Goal: Task Accomplishment & Management: Use online tool/utility

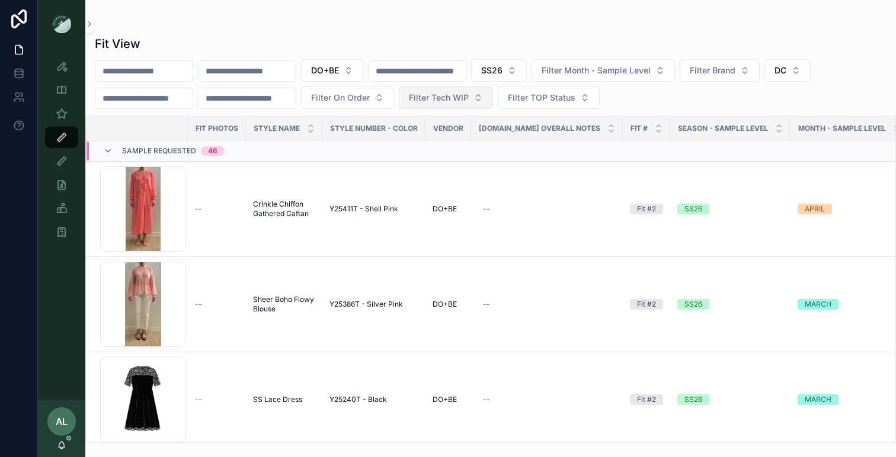
click at [469, 100] on span "Filter Tech WIP" at bounding box center [439, 98] width 60 height 12
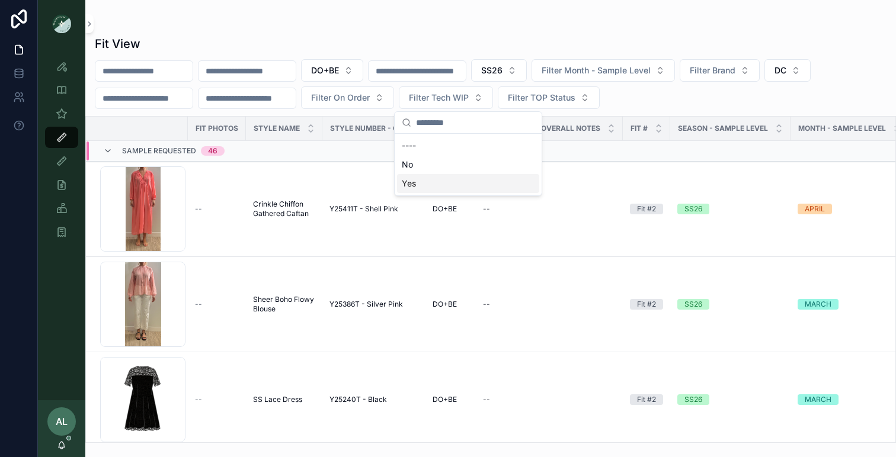
click at [437, 184] on div "Yes" at bounding box center [468, 183] width 142 height 19
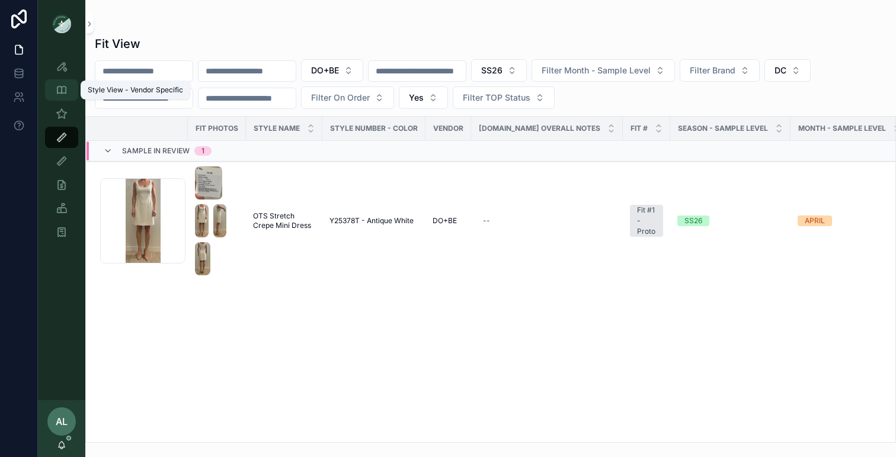
click at [63, 89] on icon "scrollable content" at bounding box center [62, 90] width 12 height 12
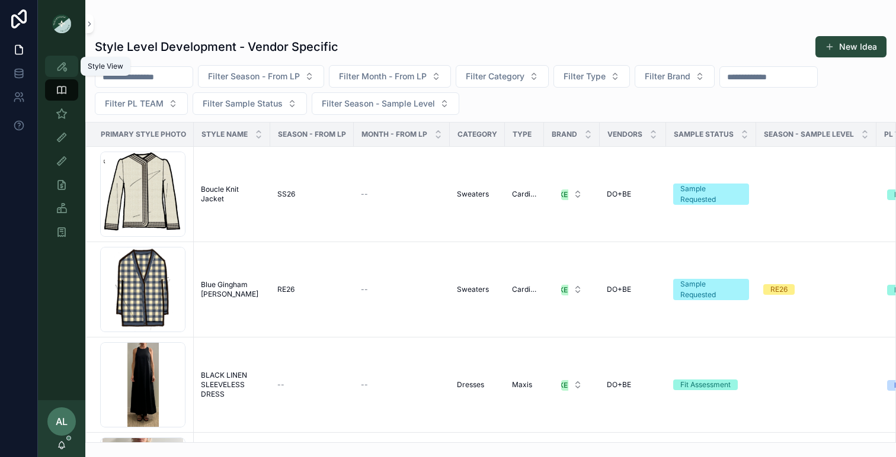
click at [62, 69] on icon "scrollable content" at bounding box center [62, 66] width 12 height 12
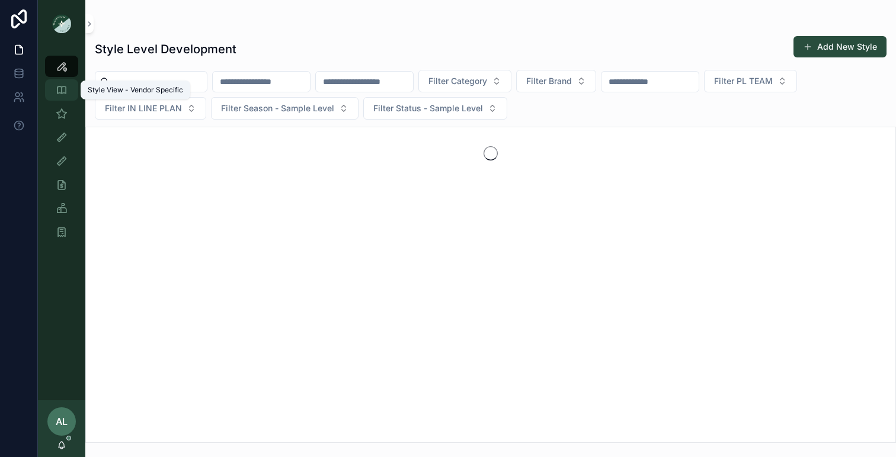
click at [63, 89] on icon "scrollable content" at bounding box center [62, 90] width 12 height 12
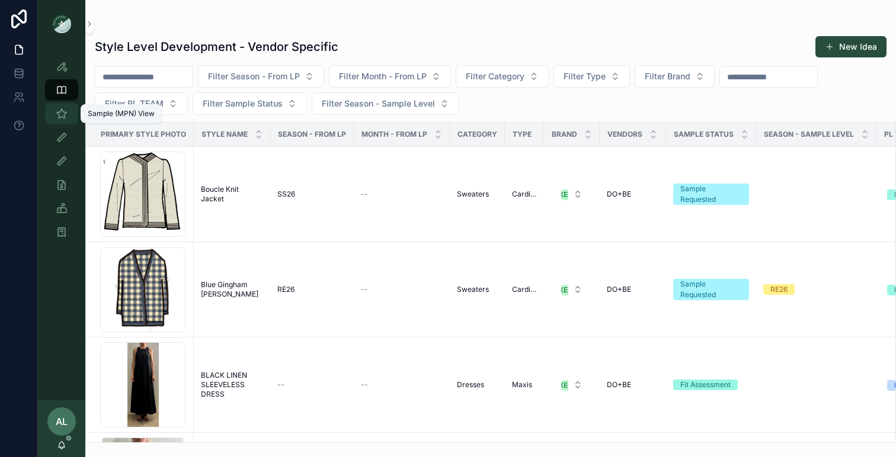
click at [63, 117] on icon "scrollable content" at bounding box center [62, 114] width 12 height 12
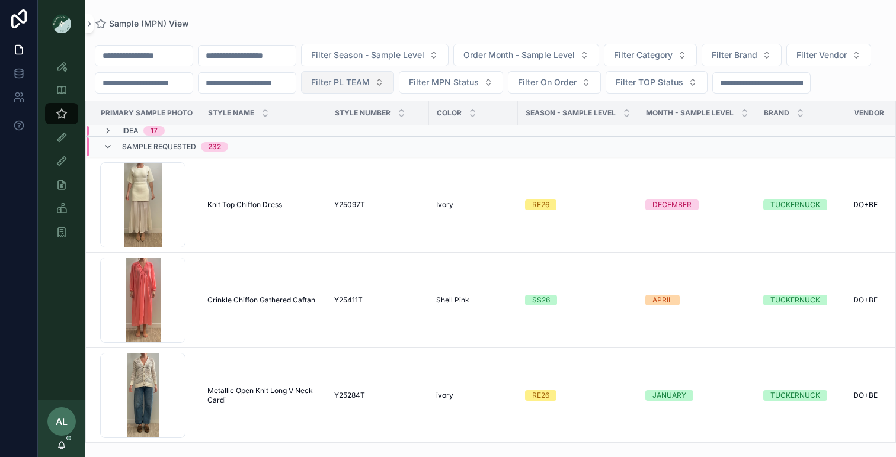
click at [370, 80] on span "Filter PL TEAM" at bounding box center [340, 82] width 59 height 12
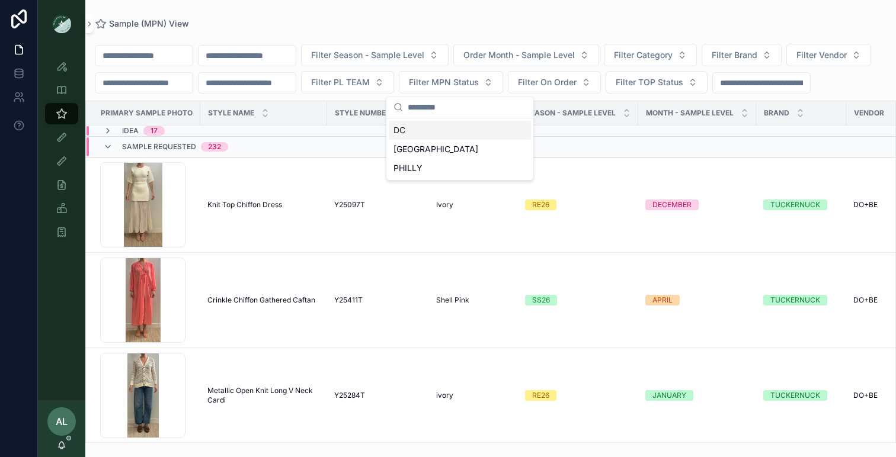
click at [435, 131] on div "DC" at bounding box center [460, 130] width 142 height 19
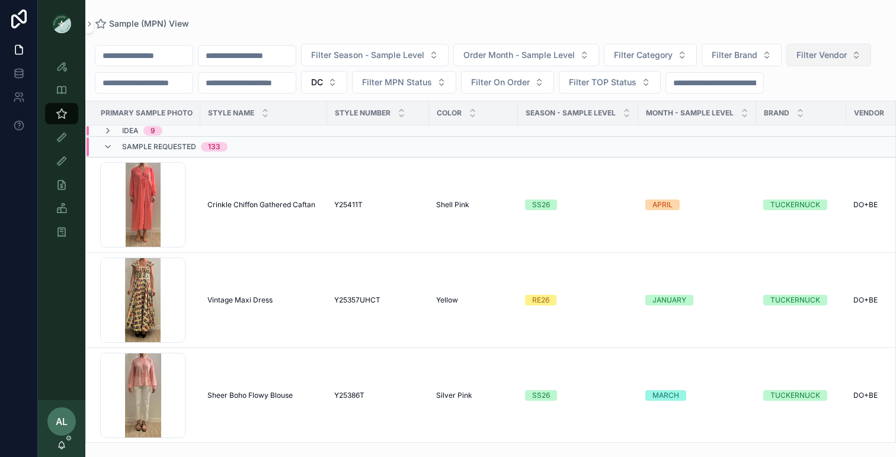
click at [796, 61] on span "Filter Vendor" at bounding box center [821, 55] width 50 height 12
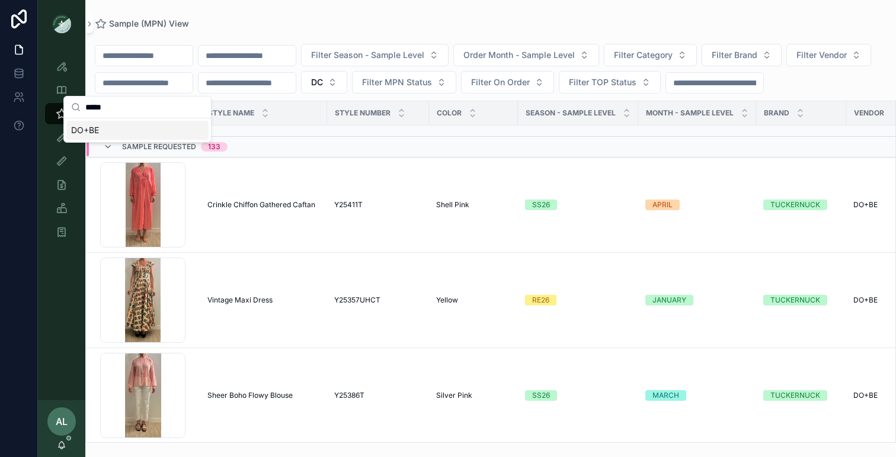
type input "*****"
click at [134, 126] on div "DO+BE" at bounding box center [137, 130] width 142 height 19
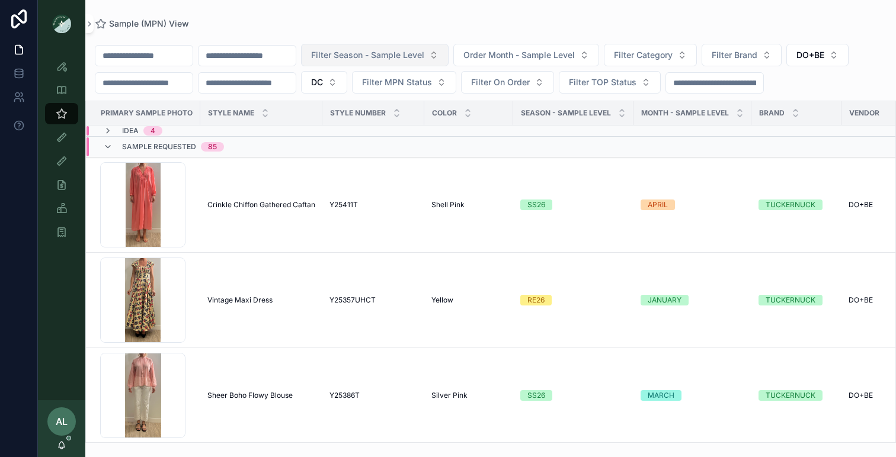
click at [387, 56] on span "Filter Season - Sample Level" at bounding box center [367, 55] width 113 height 12
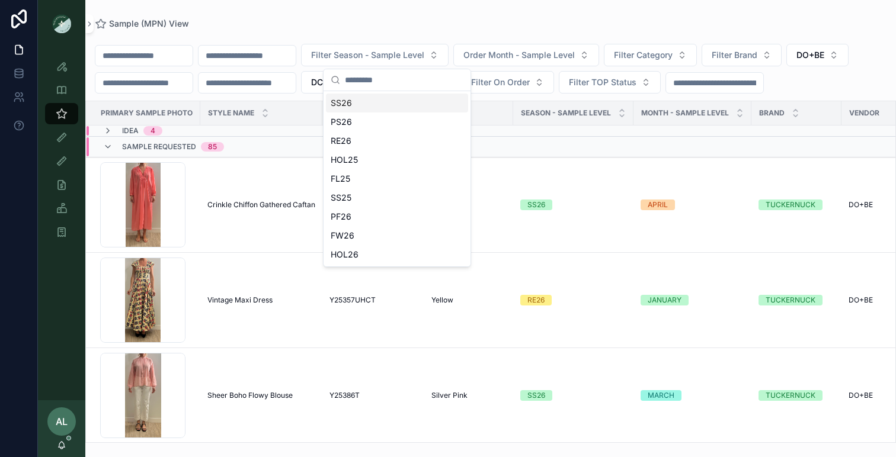
click at [348, 104] on div "SS26" at bounding box center [397, 103] width 142 height 19
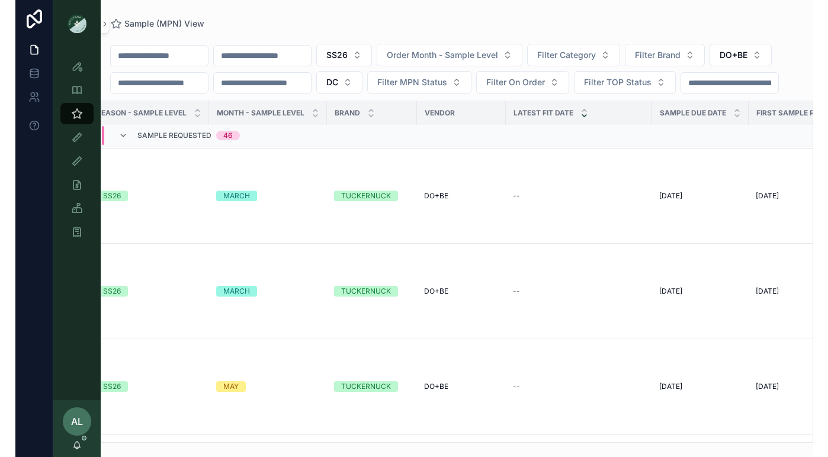
scroll to position [390, 0]
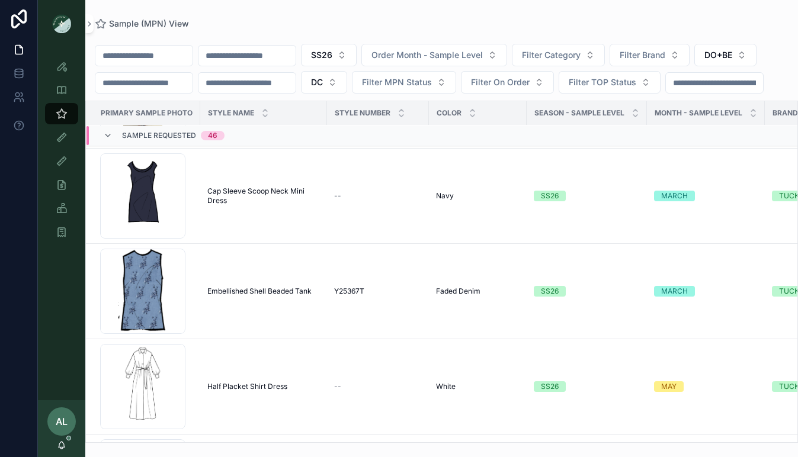
drag, startPoint x: 209, startPoint y: 216, endPoint x: 619, endPoint y: 451, distance: 473.1
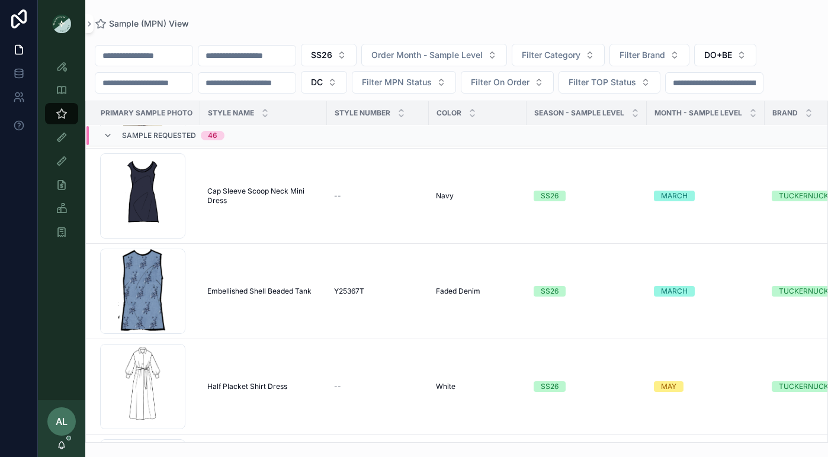
click at [681, 12] on div "Sample (MPN) View SS26 Order Month - Sample Level Filter Category Filter Brand …" at bounding box center [456, 221] width 743 height 443
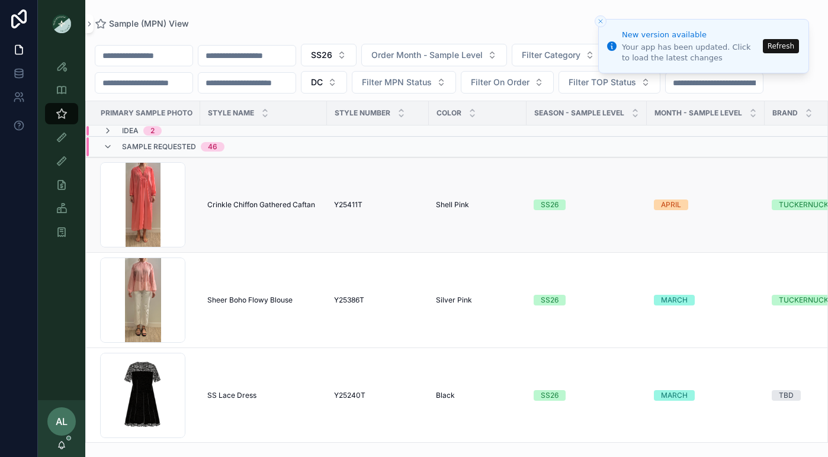
scroll to position [0, 8]
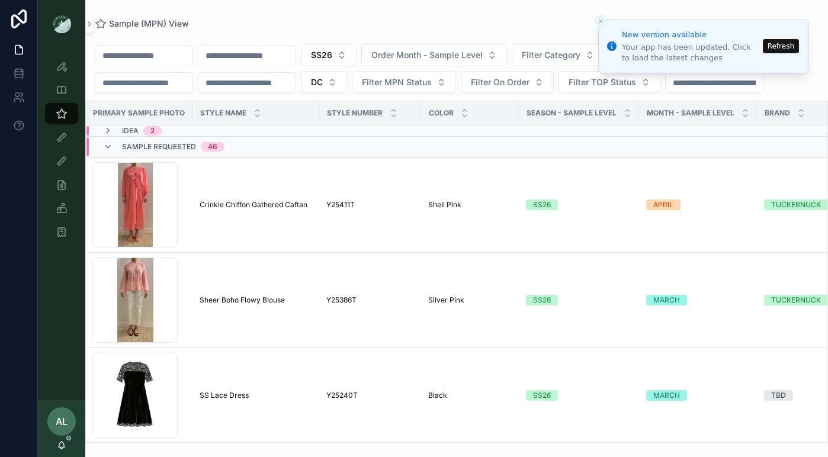
click at [785, 43] on button "Refresh" at bounding box center [781, 46] width 36 height 14
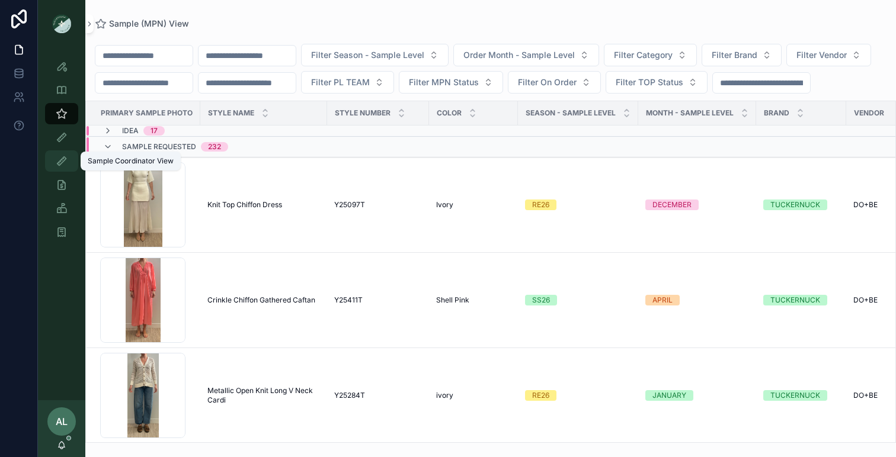
click at [63, 166] on icon "scrollable content" at bounding box center [62, 161] width 12 height 12
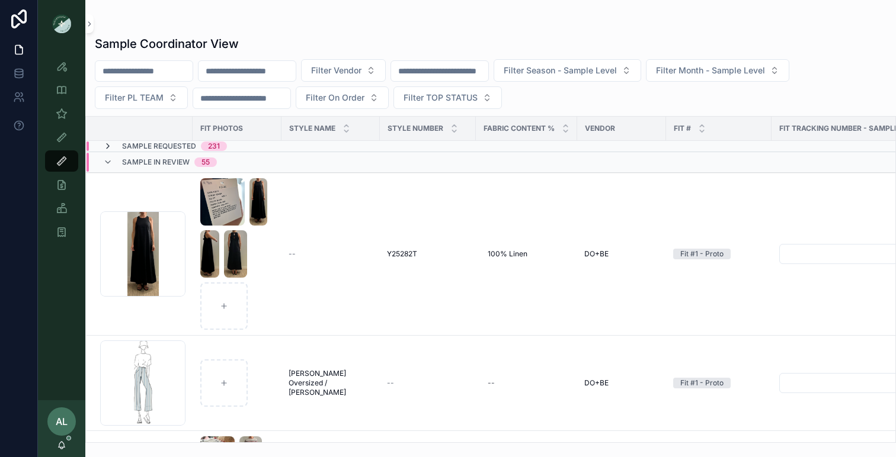
click at [108, 145] on icon "scrollable content" at bounding box center [107, 146] width 9 height 9
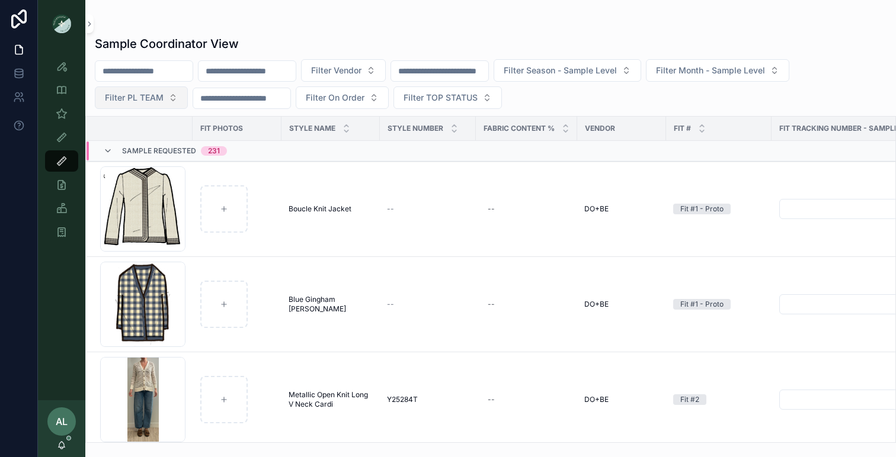
click at [156, 100] on span "Filter PL TEAM" at bounding box center [134, 98] width 59 height 12
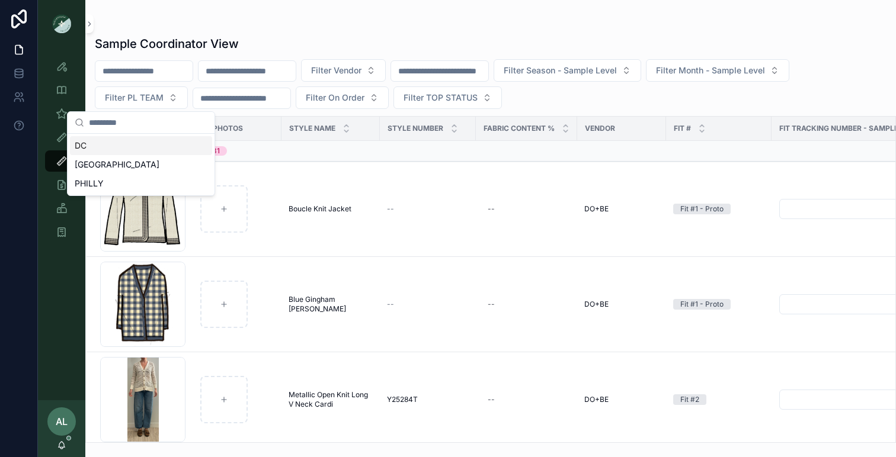
click at [120, 143] on div "DC" at bounding box center [141, 145] width 142 height 19
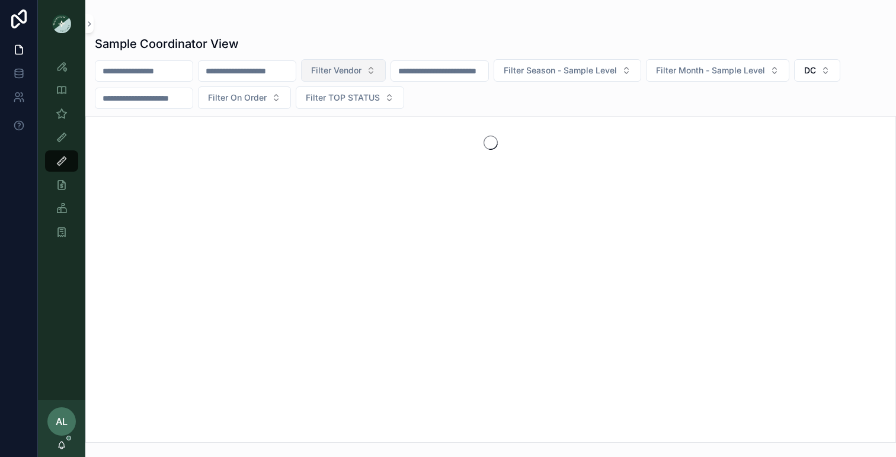
click at [361, 72] on span "Filter Vendor" at bounding box center [336, 71] width 50 height 12
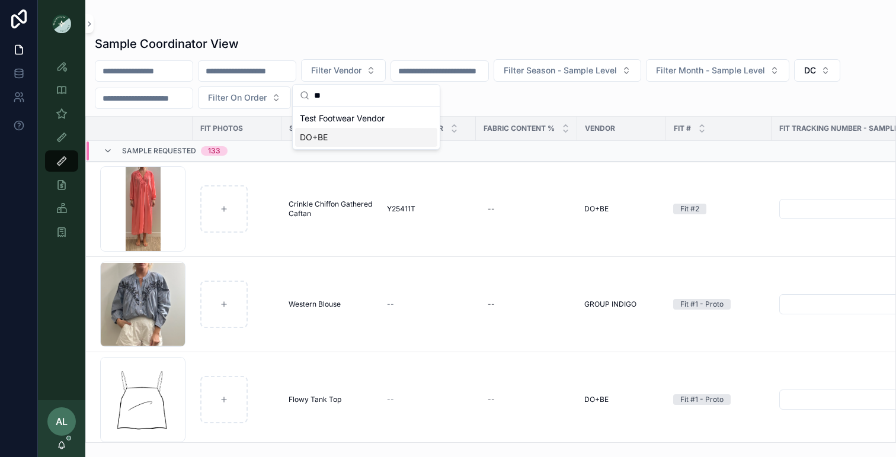
type input "**"
click at [339, 136] on div "DO+BE" at bounding box center [366, 137] width 142 height 19
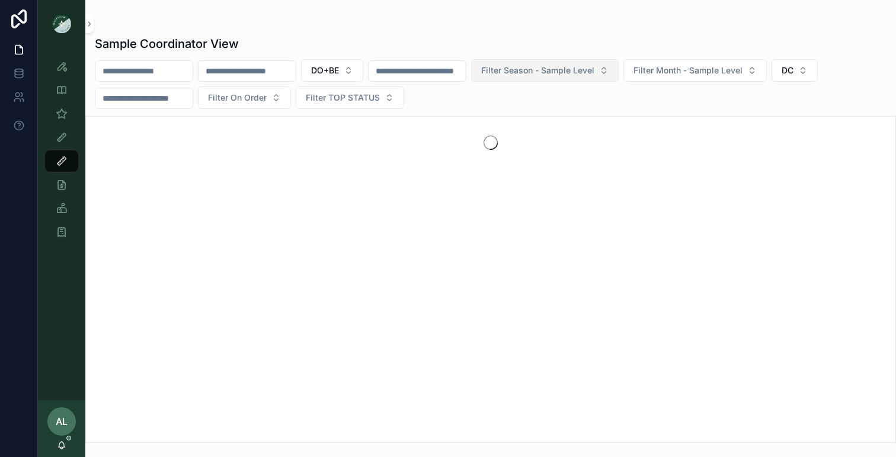
click at [546, 71] on span "Filter Season - Sample Level" at bounding box center [537, 71] width 113 height 12
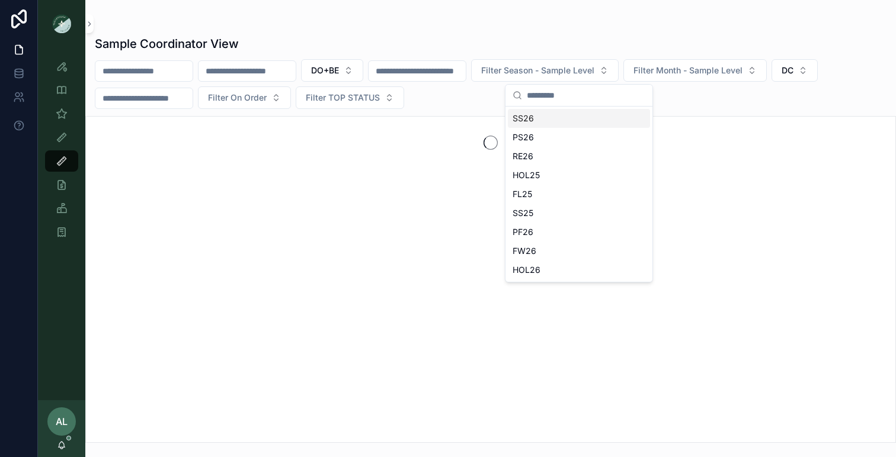
click at [537, 117] on div "SS26" at bounding box center [579, 118] width 142 height 19
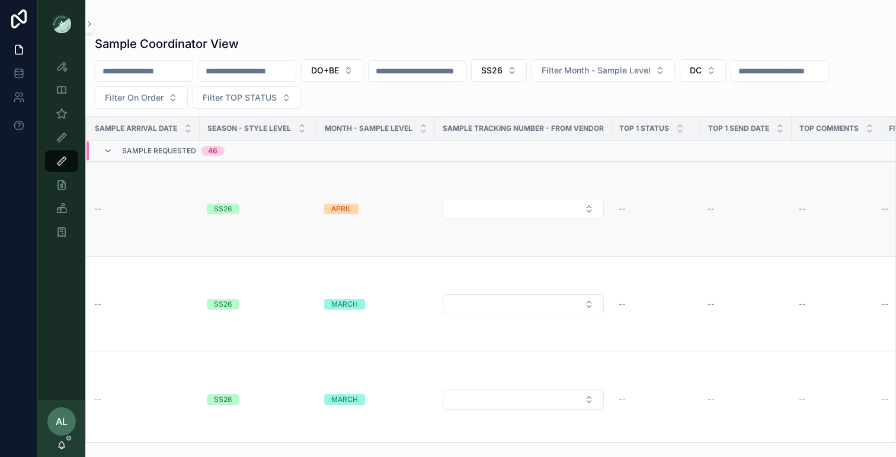
scroll to position [0, 924]
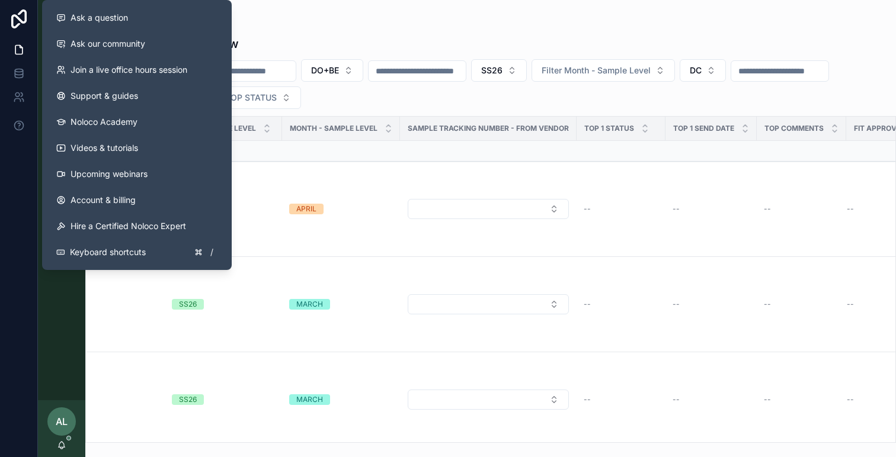
click at [65, 342] on div "Style View Style View - Vendor Specific Sample (MPN) View Fit View Sample Coord…" at bounding box center [61, 223] width 47 height 353
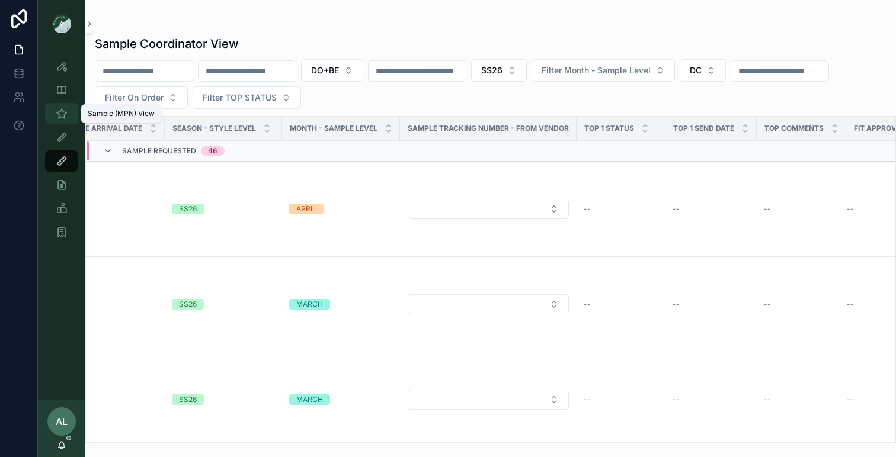
click at [62, 114] on icon "scrollable content" at bounding box center [62, 114] width 12 height 12
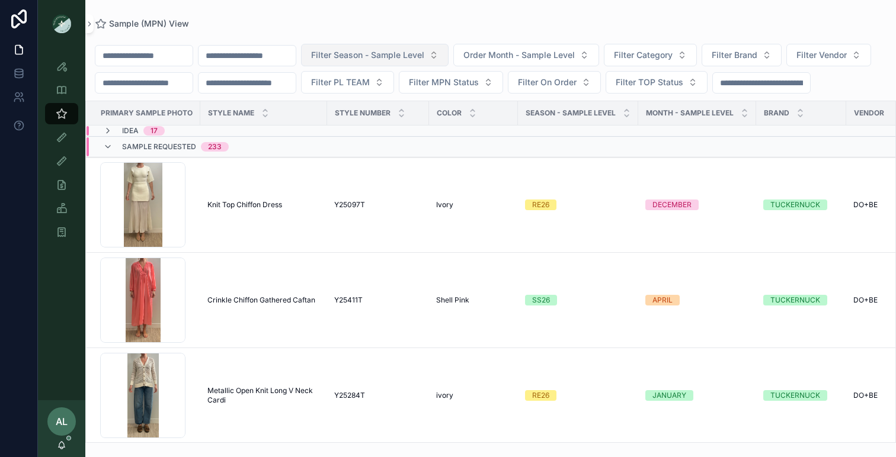
click at [402, 56] on span "Filter Season - Sample Level" at bounding box center [367, 55] width 113 height 12
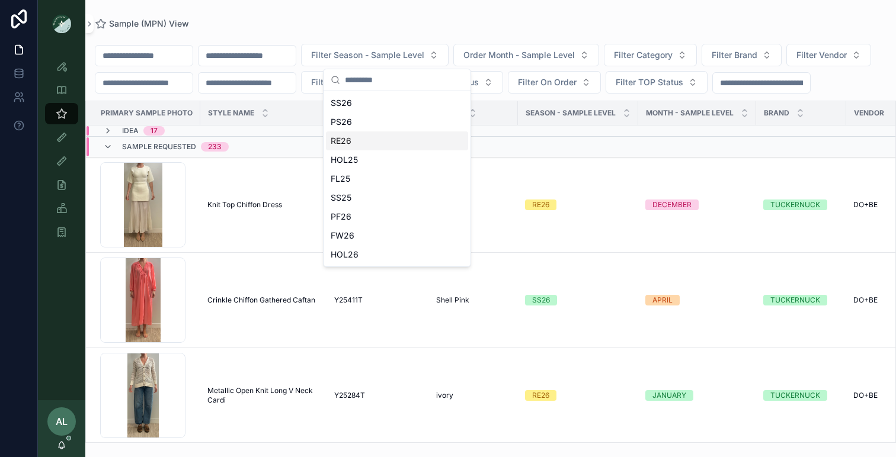
click at [350, 138] on div "RE26" at bounding box center [397, 140] width 142 height 19
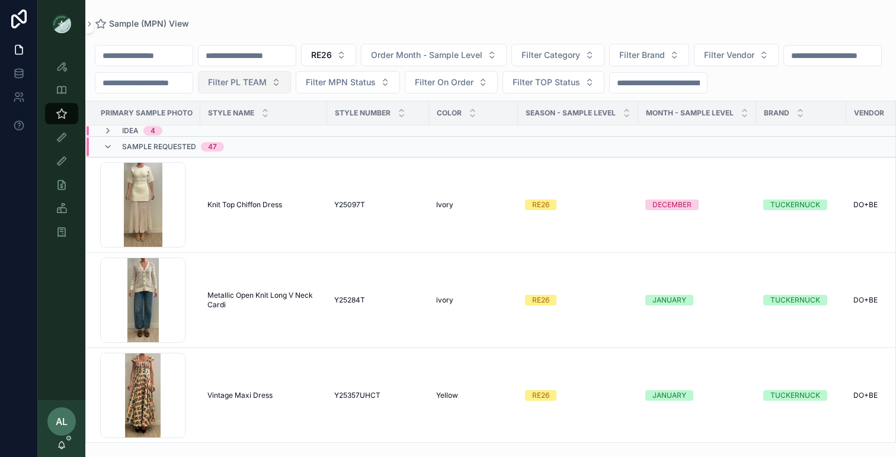
click at [267, 82] on span "Filter PL TEAM" at bounding box center [237, 82] width 59 height 12
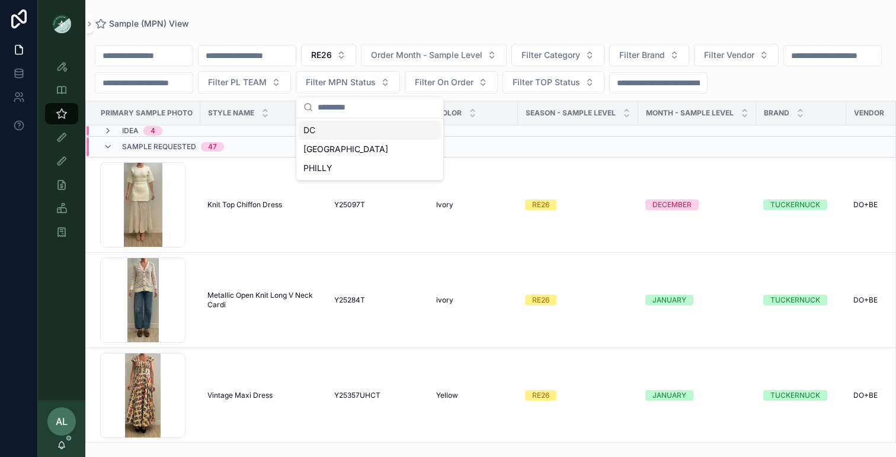
click at [331, 129] on div "DC" at bounding box center [370, 130] width 142 height 19
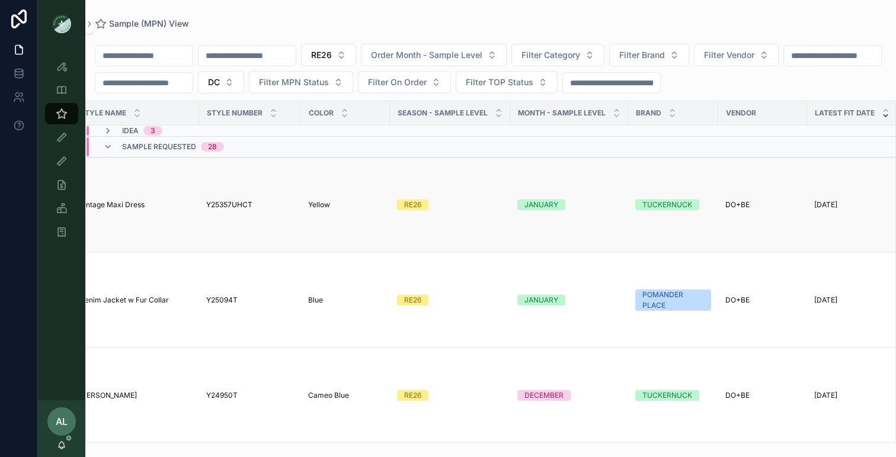
scroll to position [0, 113]
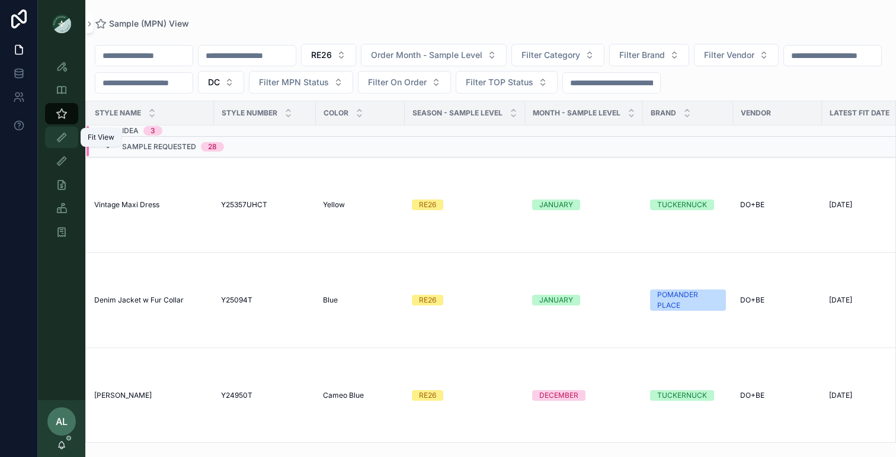
click at [61, 137] on icon "scrollable content" at bounding box center [62, 137] width 12 height 12
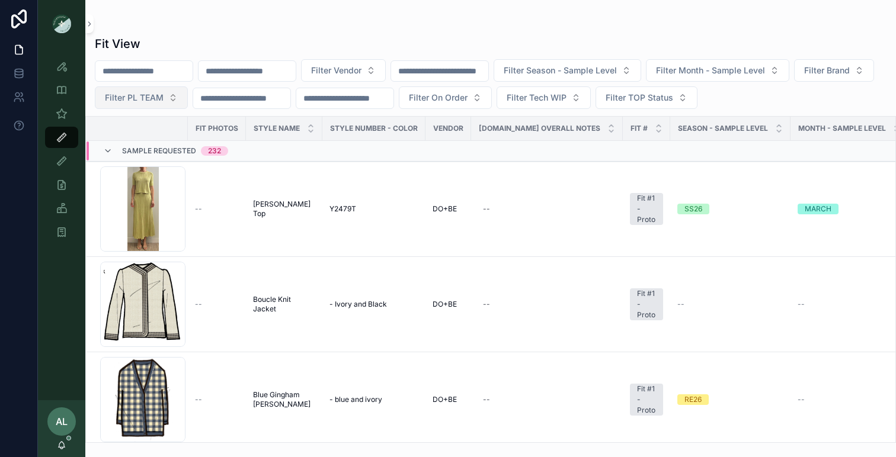
click at [163, 101] on span "Filter PL TEAM" at bounding box center [134, 98] width 59 height 12
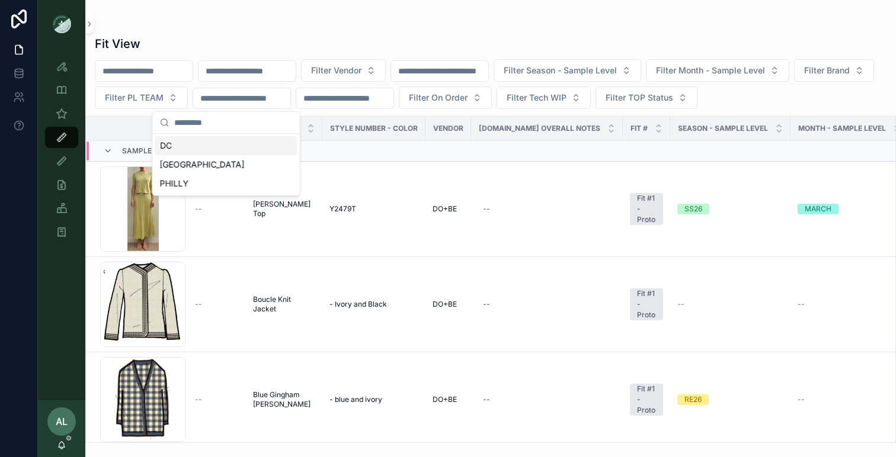
click at [197, 147] on div "DC" at bounding box center [226, 145] width 142 height 19
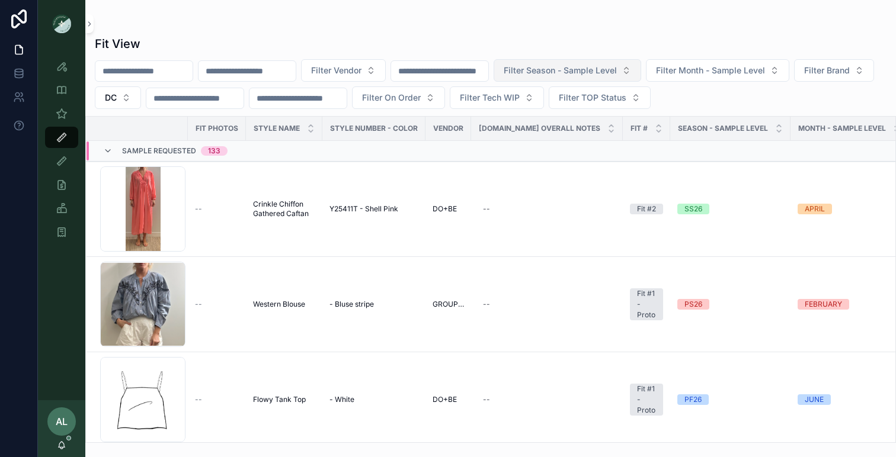
click at [558, 65] on span "Filter Season - Sample Level" at bounding box center [559, 71] width 113 height 12
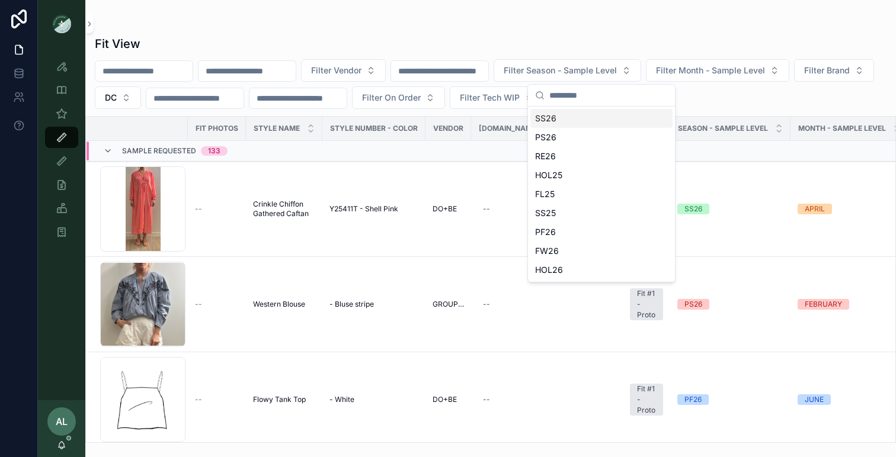
click at [553, 120] on div "SS26" at bounding box center [601, 118] width 142 height 19
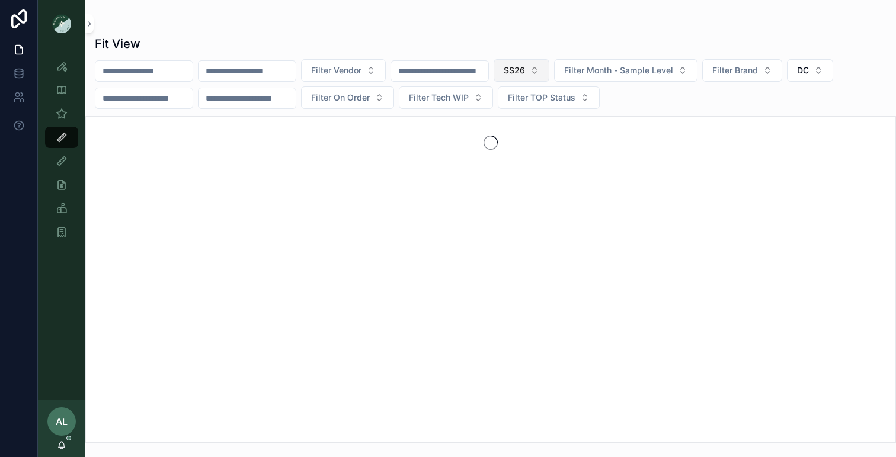
click at [549, 70] on button "SS26" at bounding box center [521, 70] width 56 height 23
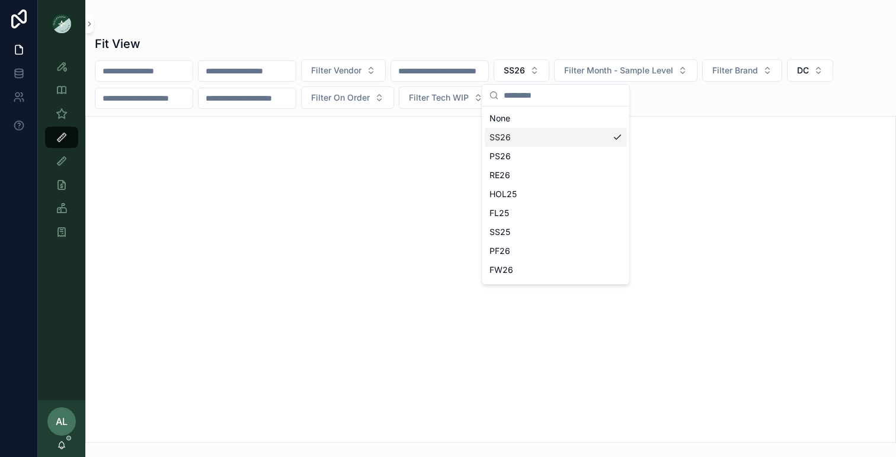
click at [515, 138] on div "SS26" at bounding box center [556, 137] width 142 height 19
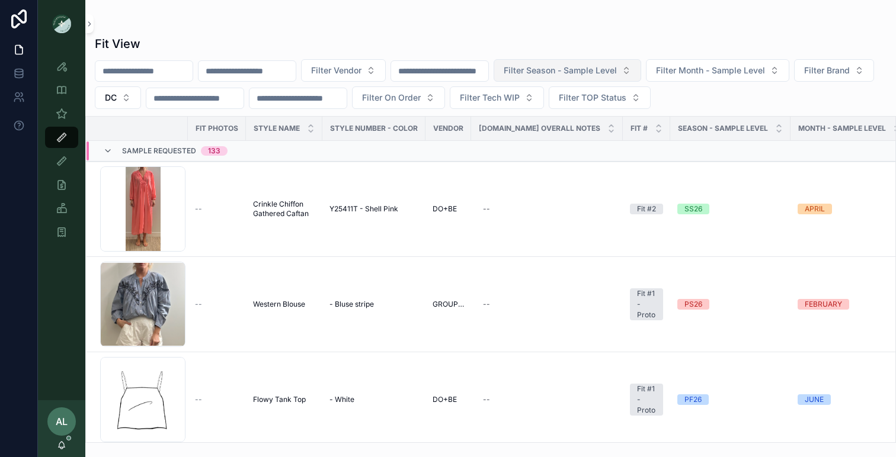
click at [550, 65] on span "Filter Season - Sample Level" at bounding box center [559, 71] width 113 height 12
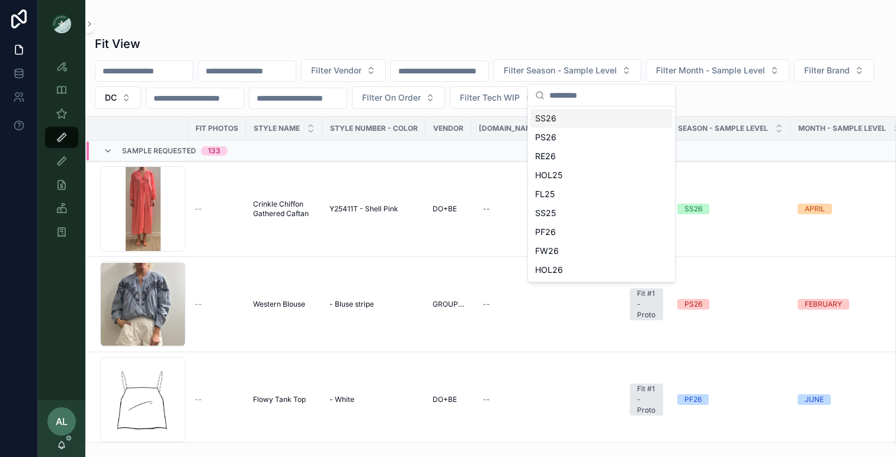
click at [547, 121] on div "SS26" at bounding box center [601, 118] width 142 height 19
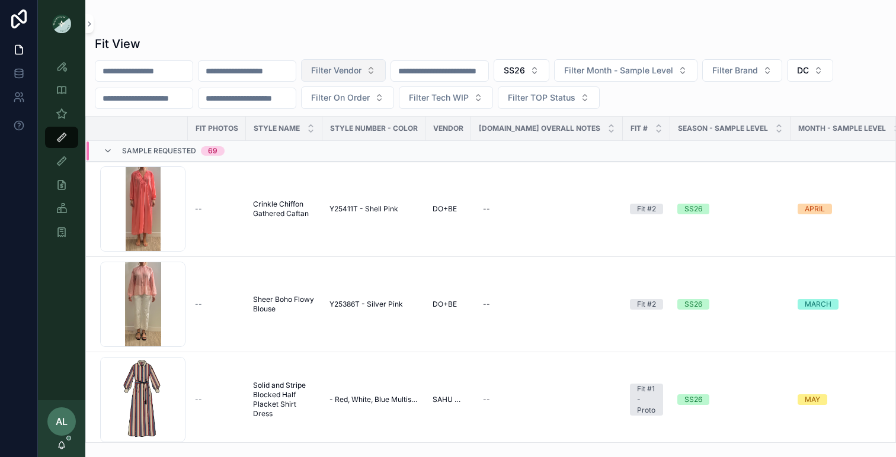
click at [351, 68] on span "Filter Vendor" at bounding box center [336, 71] width 50 height 12
type input "***"
click at [335, 117] on div "DO+BE" at bounding box center [366, 118] width 142 height 19
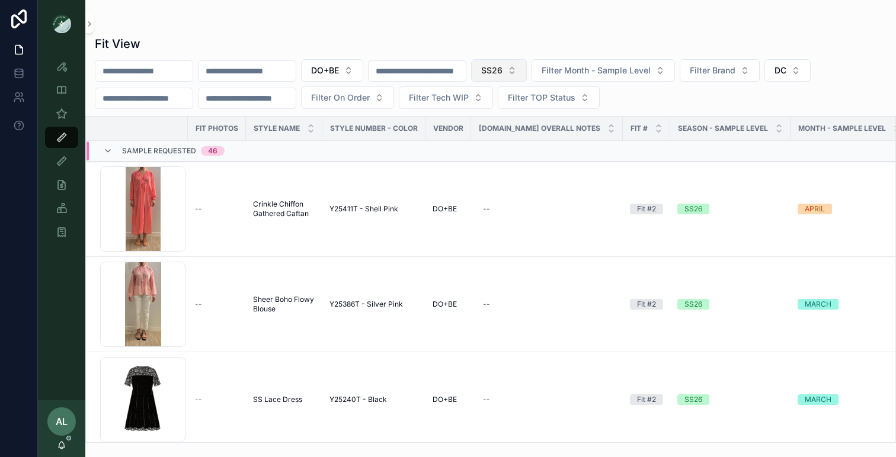
click at [502, 66] on span "SS26" at bounding box center [491, 71] width 21 height 12
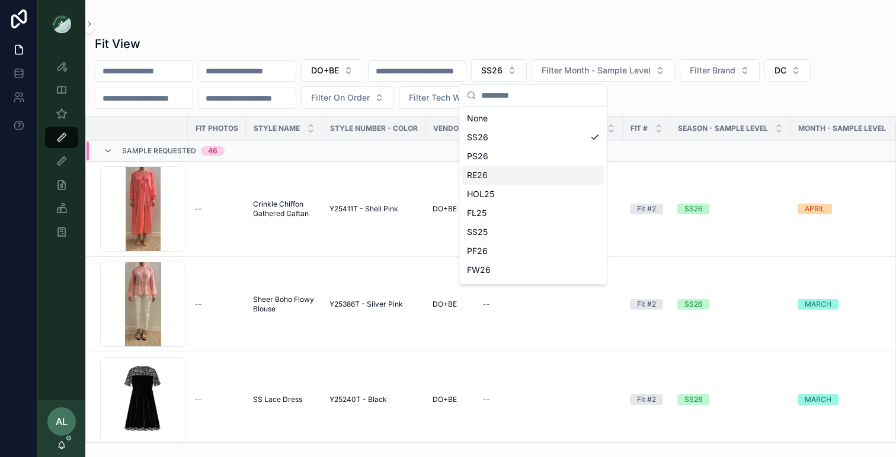
click at [481, 181] on div "RE26" at bounding box center [533, 175] width 142 height 19
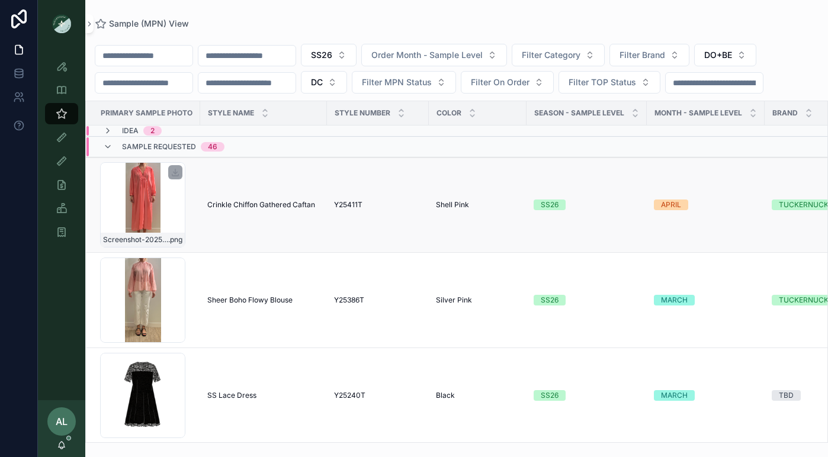
click at [172, 216] on div "Screenshot-2025-08-25-at-4.24.09-PM .png" at bounding box center [142, 204] width 85 height 85
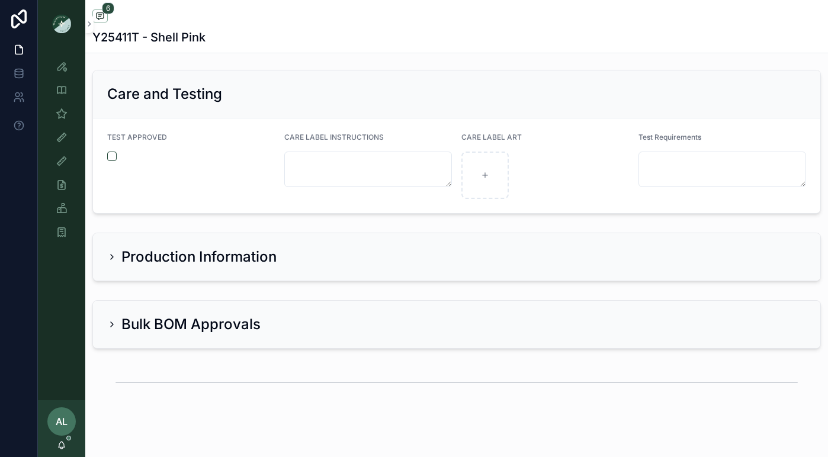
scroll to position [2763, 0]
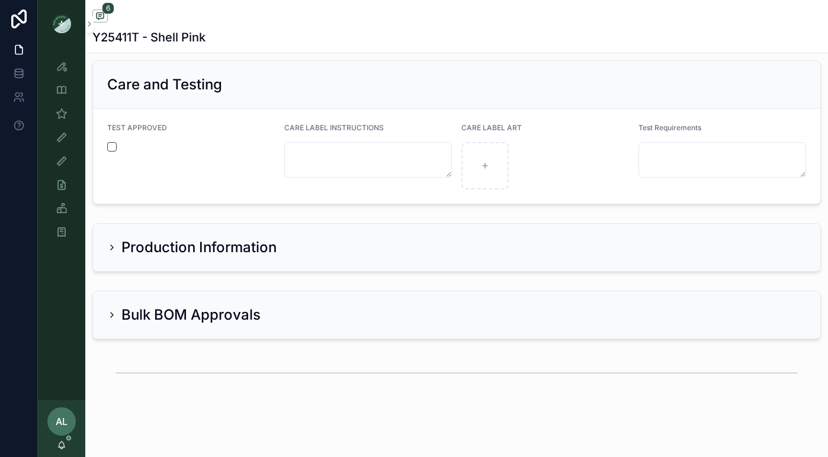
click at [114, 246] on icon "scrollable content" at bounding box center [111, 247] width 9 height 9
click at [110, 249] on icon "scrollable content" at bounding box center [111, 247] width 9 height 9
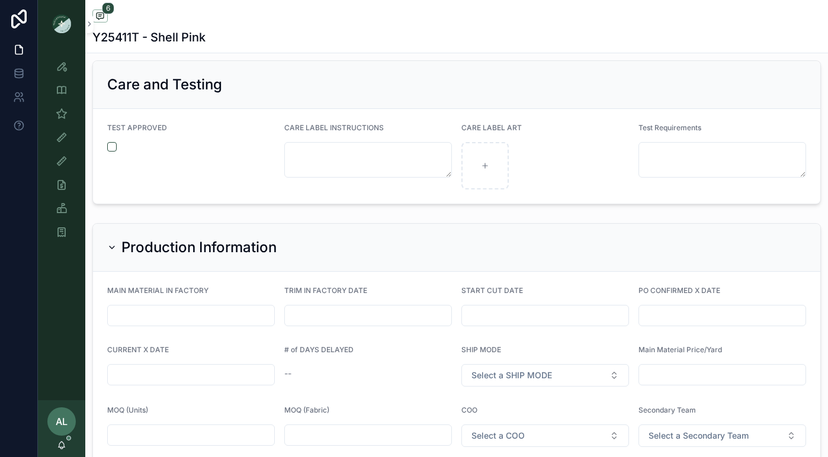
click at [110, 243] on icon "scrollable content" at bounding box center [111, 247] width 9 height 9
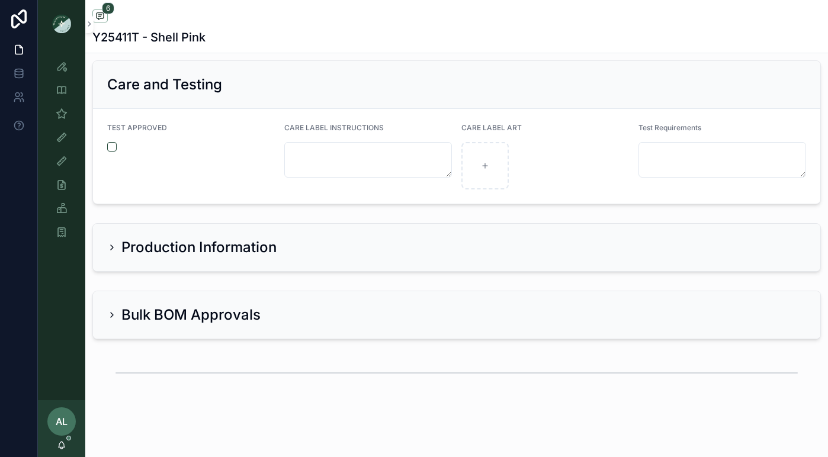
click at [111, 313] on icon "scrollable content" at bounding box center [111, 314] width 9 height 9
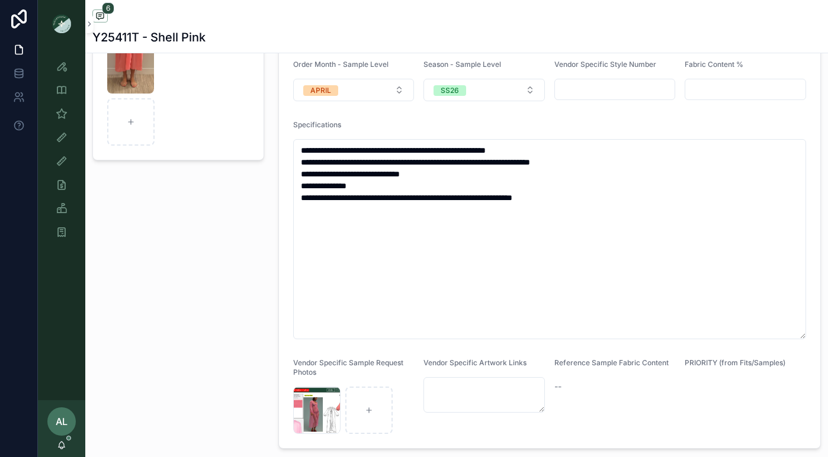
scroll to position [0, 0]
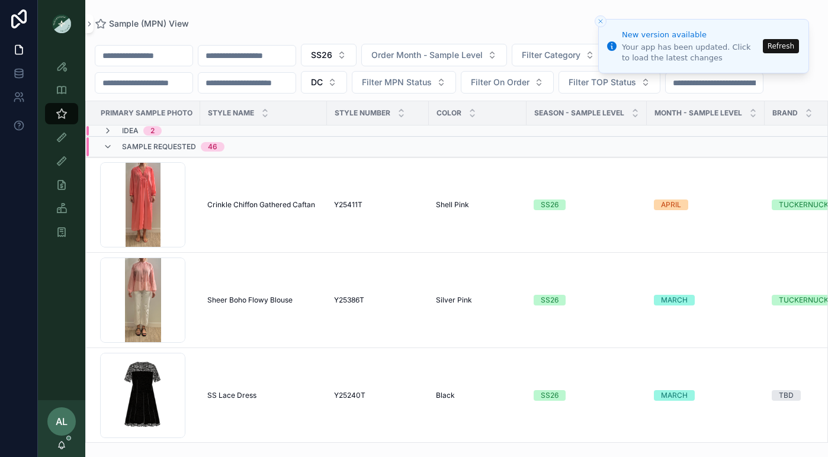
click at [781, 47] on button "Refresh" at bounding box center [781, 46] width 36 height 14
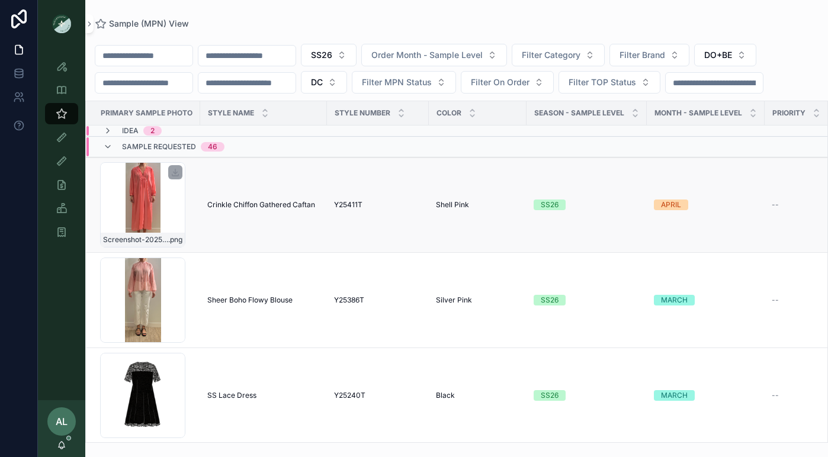
click at [166, 206] on div "Screenshot-2025-08-25-at-4.24.09-PM .png" at bounding box center [142, 204] width 85 height 85
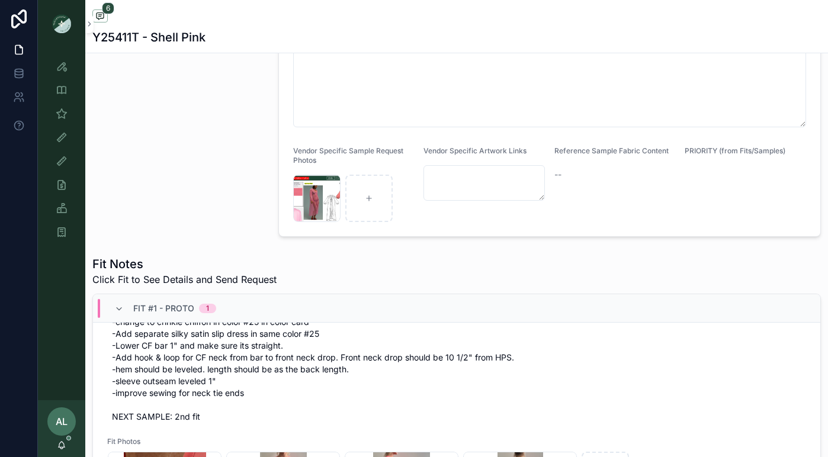
scroll to position [170, 0]
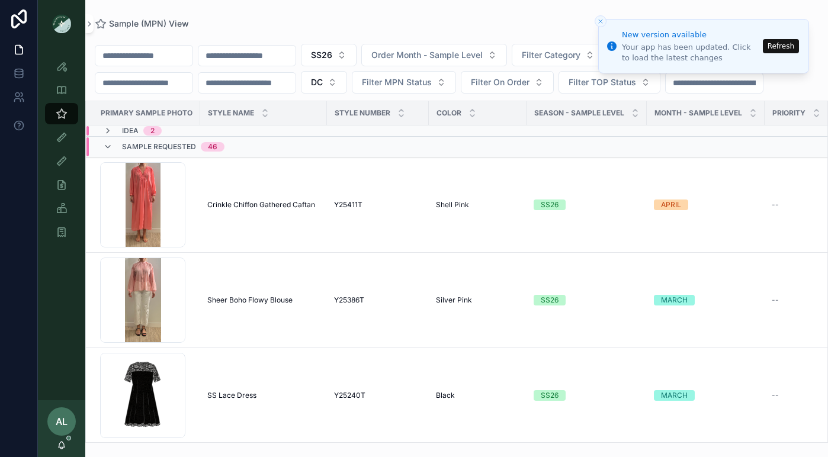
click at [785, 47] on button "Refresh" at bounding box center [781, 46] width 36 height 14
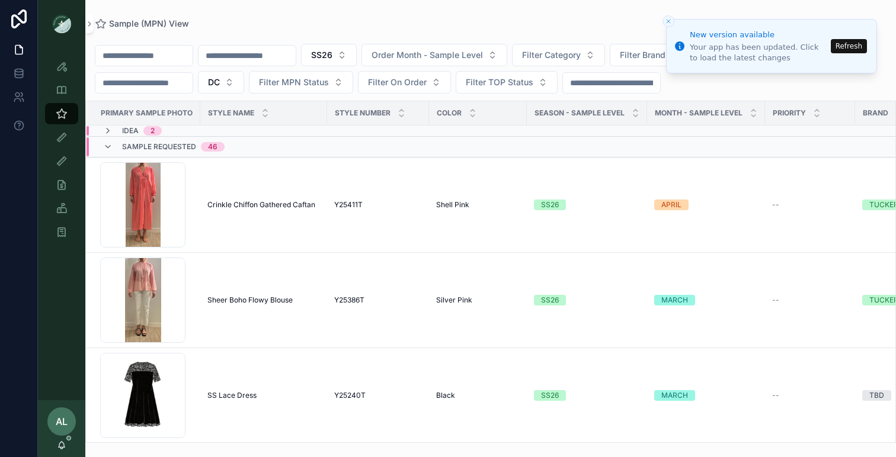
click at [827, 46] on button "Refresh" at bounding box center [848, 46] width 36 height 14
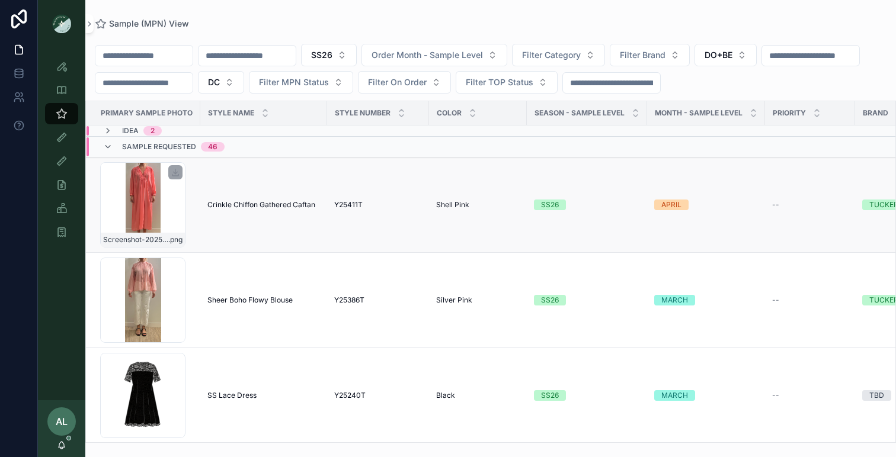
click at [175, 215] on div "Screenshot-2025-08-25-at-4.24.09-PM .png" at bounding box center [142, 204] width 85 height 85
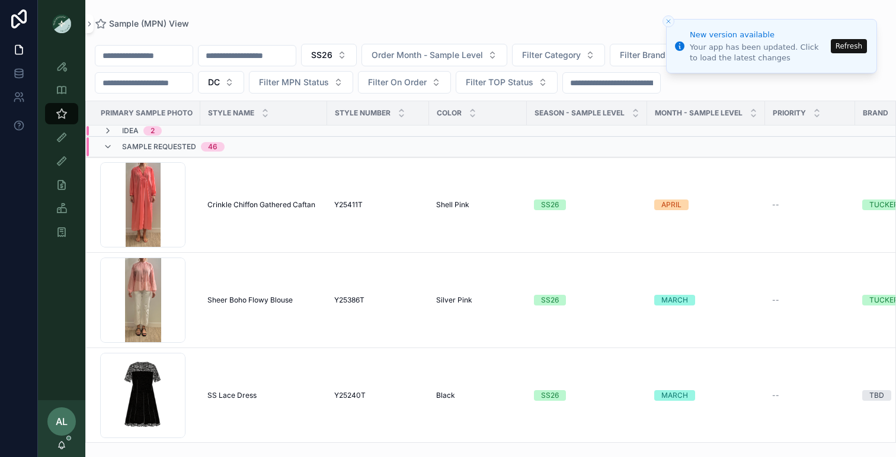
click at [852, 46] on button "Refresh" at bounding box center [848, 46] width 36 height 14
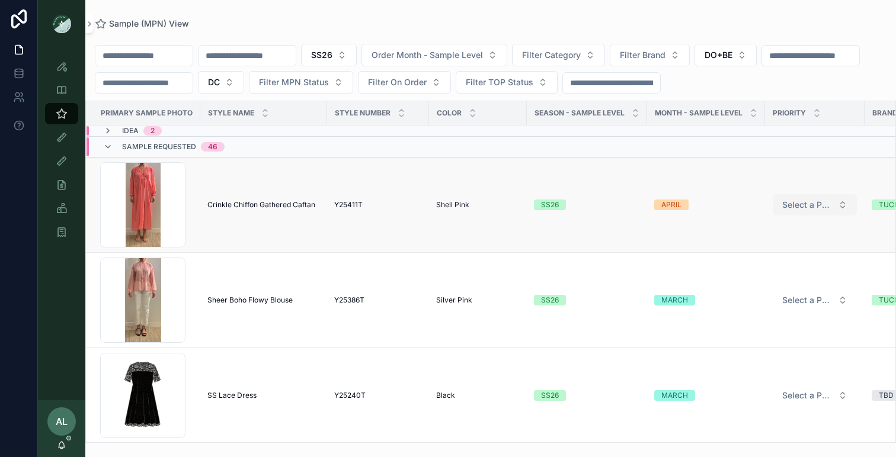
click at [792, 201] on span "Select a PRIORITY" at bounding box center [807, 205] width 51 height 12
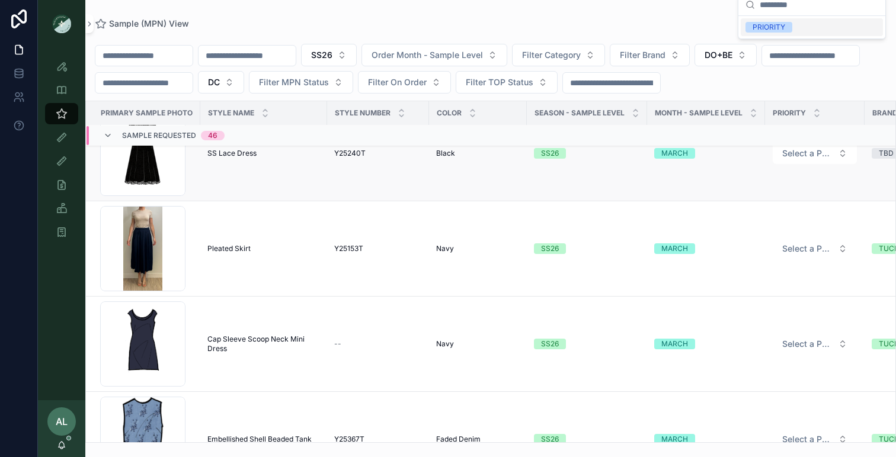
scroll to position [267, 0]
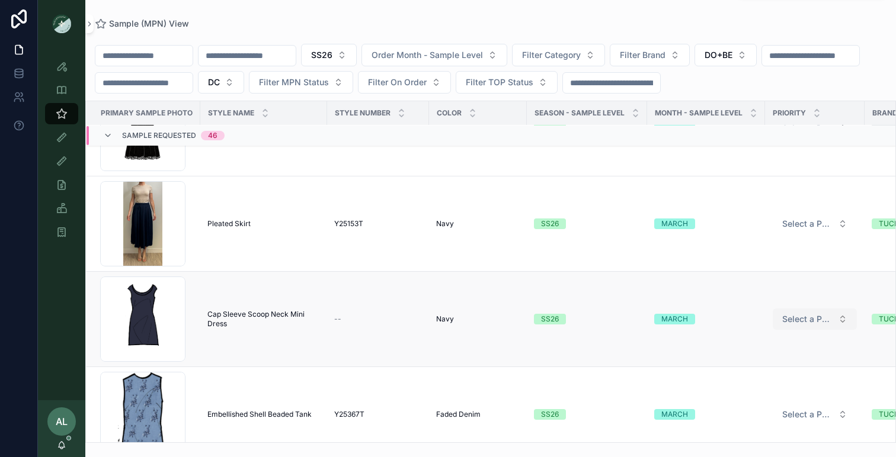
click at [803, 322] on span "Select a PRIORITY" at bounding box center [807, 319] width 51 height 12
click at [766, 365] on div "PRIORITY" at bounding box center [768, 366] width 33 height 11
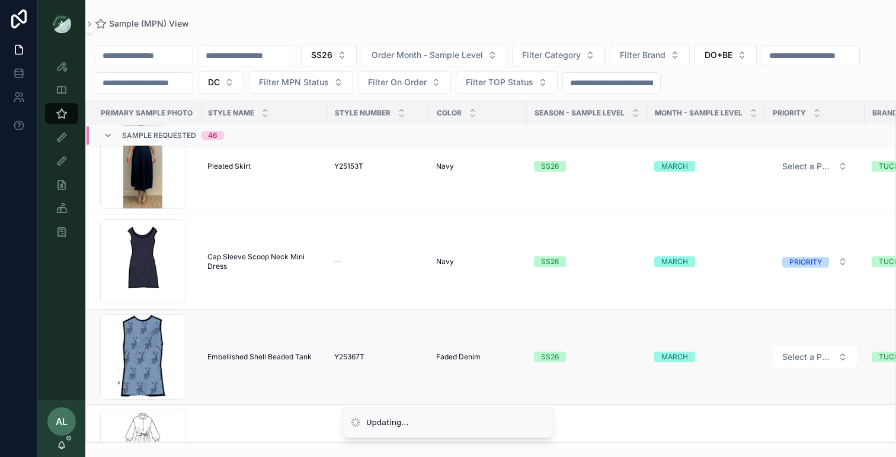
scroll to position [342, 0]
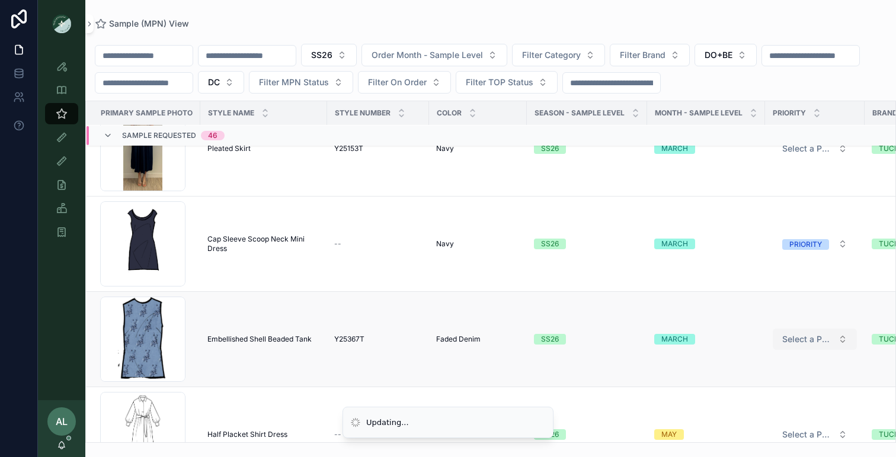
click at [790, 335] on span "Select a PRIORITY" at bounding box center [807, 339] width 51 height 12
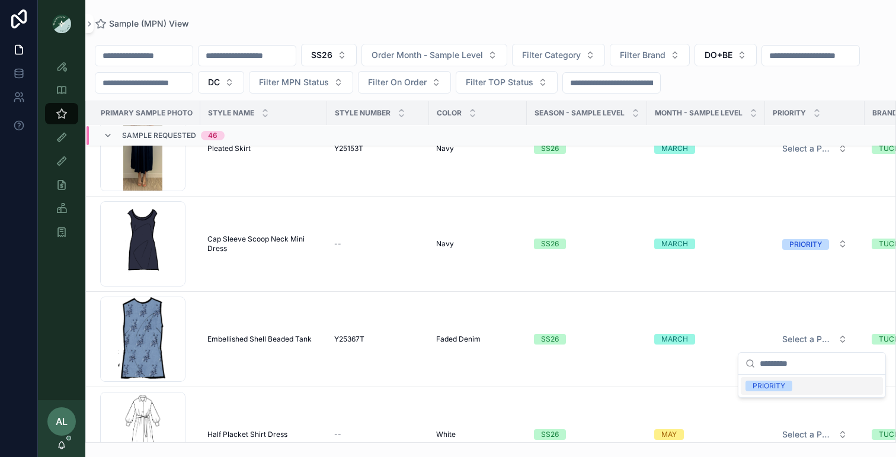
click at [765, 387] on div "PRIORITY" at bounding box center [768, 386] width 33 height 11
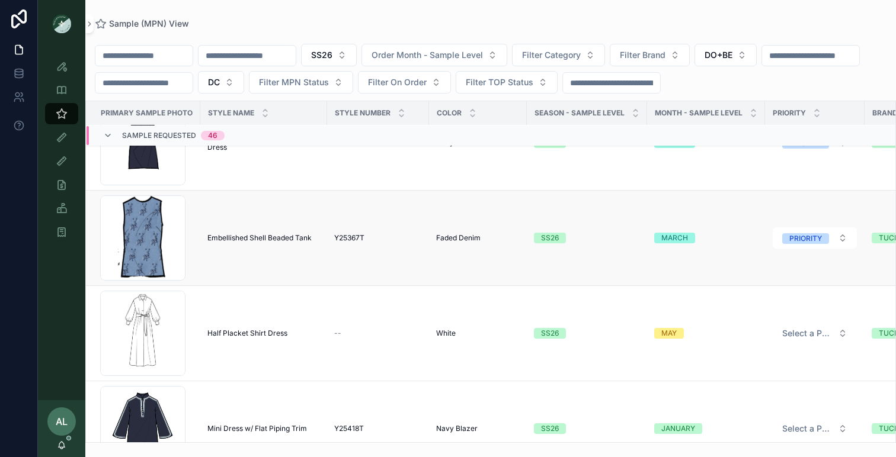
scroll to position [466, 0]
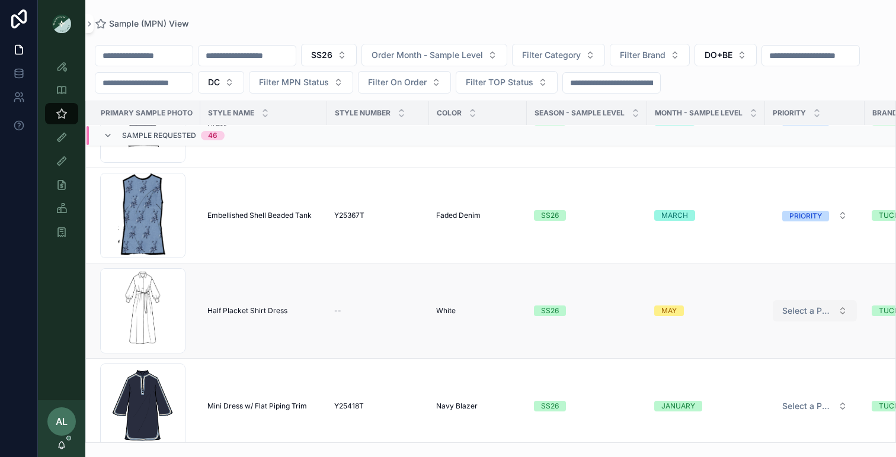
click at [788, 311] on span "Select a PRIORITY" at bounding box center [807, 311] width 51 height 12
click at [773, 359] on div "PRIORITY" at bounding box center [768, 357] width 33 height 11
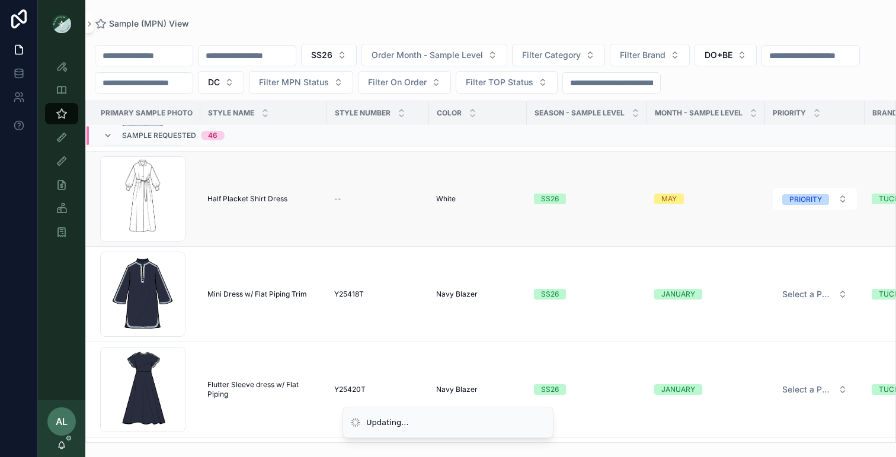
scroll to position [598, 0]
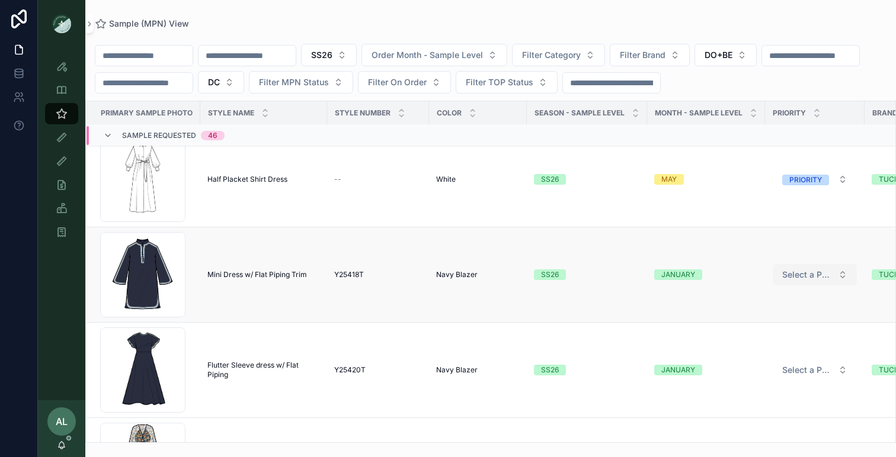
click at [797, 277] on span "Select a PRIORITY" at bounding box center [807, 275] width 51 height 12
click at [797, 267] on button "Select a PRIORITY" at bounding box center [814, 274] width 84 height 21
click at [762, 325] on div "PRIORITY" at bounding box center [768, 321] width 33 height 11
click at [797, 370] on span "Select a PRIORITY" at bounding box center [807, 370] width 51 height 12
click at [774, 417] on td "Select a PRIORITY" at bounding box center [815, 370] width 100 height 95
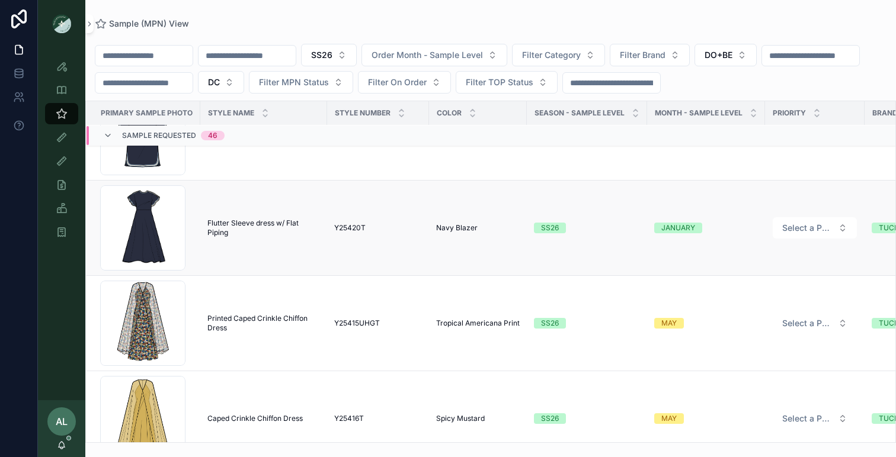
scroll to position [742, 0]
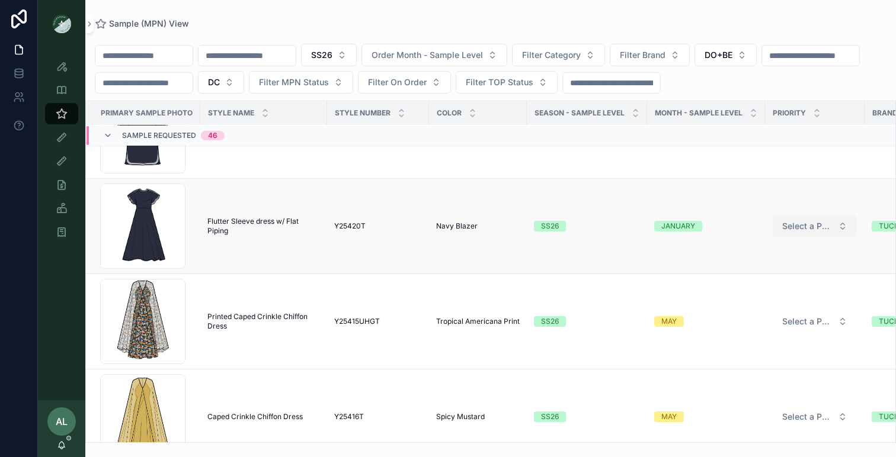
click at [796, 230] on span "Select a PRIORITY" at bounding box center [807, 226] width 51 height 12
click at [769, 272] on div "PRIORITY" at bounding box center [768, 273] width 33 height 11
click at [799, 321] on span "Select a PRIORITY" at bounding box center [807, 322] width 51 height 12
click at [770, 368] on div "PRIORITY" at bounding box center [768, 368] width 33 height 11
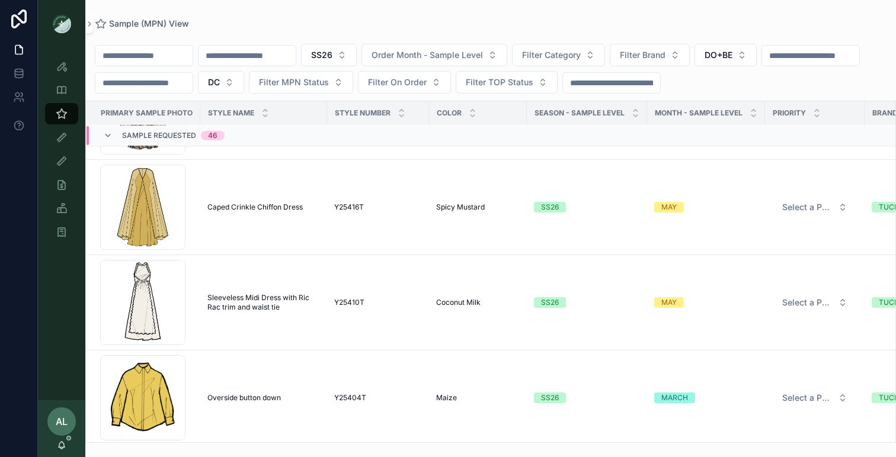
scroll to position [962, 0]
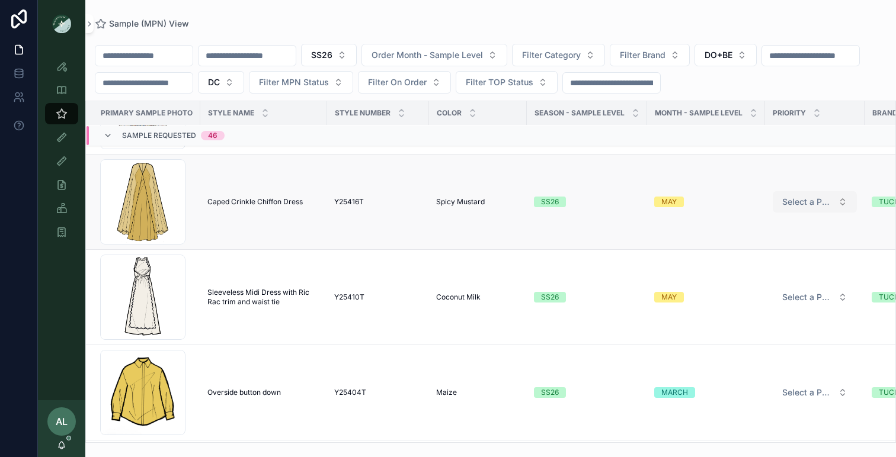
click at [801, 198] on span "Select a PRIORITY" at bounding box center [807, 202] width 51 height 12
click at [772, 249] on div "PRIORITY" at bounding box center [768, 248] width 33 height 11
click at [801, 296] on span "Select a PRIORITY" at bounding box center [807, 297] width 51 height 12
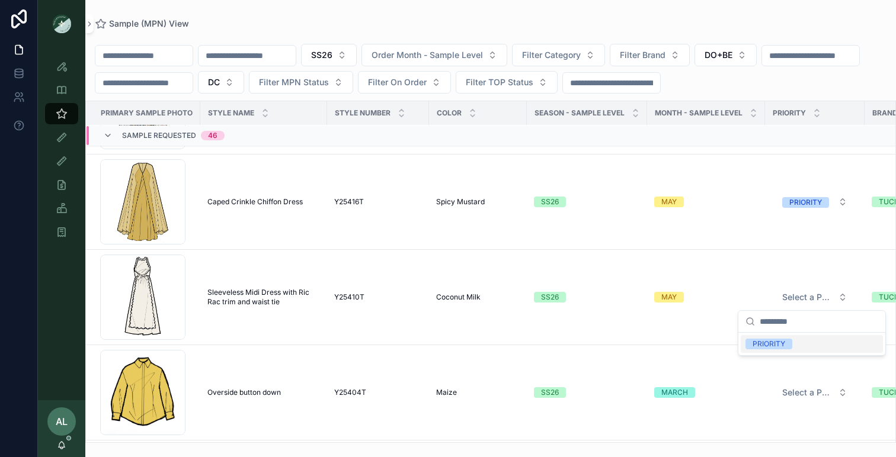
click at [774, 343] on div "PRIORITY" at bounding box center [768, 344] width 33 height 11
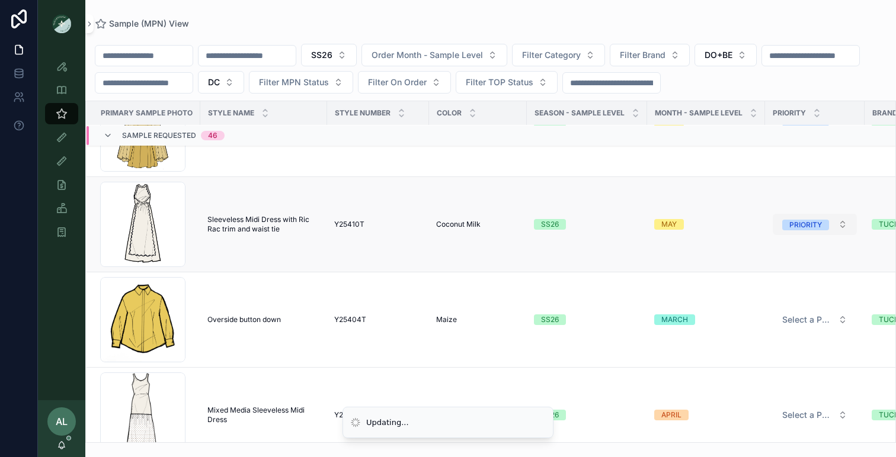
scroll to position [1071, 0]
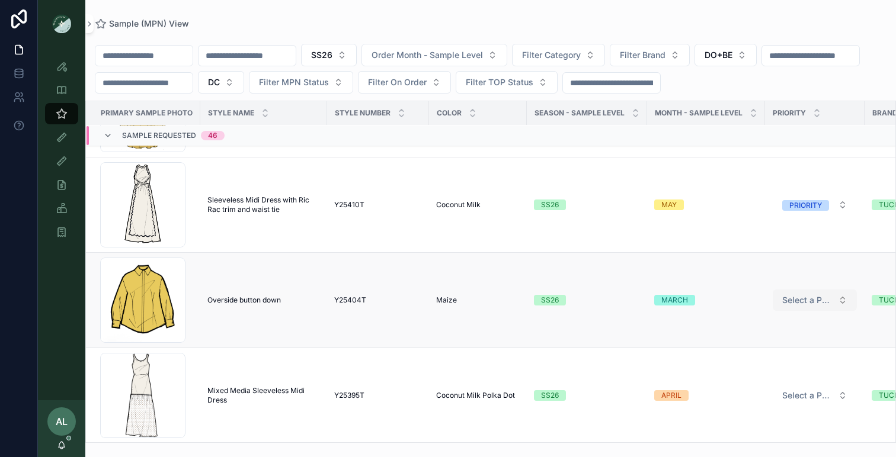
click at [787, 303] on span "Select a PRIORITY" at bounding box center [807, 300] width 51 height 12
click at [758, 349] on td "APRIL" at bounding box center [706, 395] width 118 height 95
click at [795, 306] on span "Select a PRIORITY" at bounding box center [807, 300] width 51 height 12
click at [773, 348] on div "PRIORITY" at bounding box center [768, 347] width 33 height 11
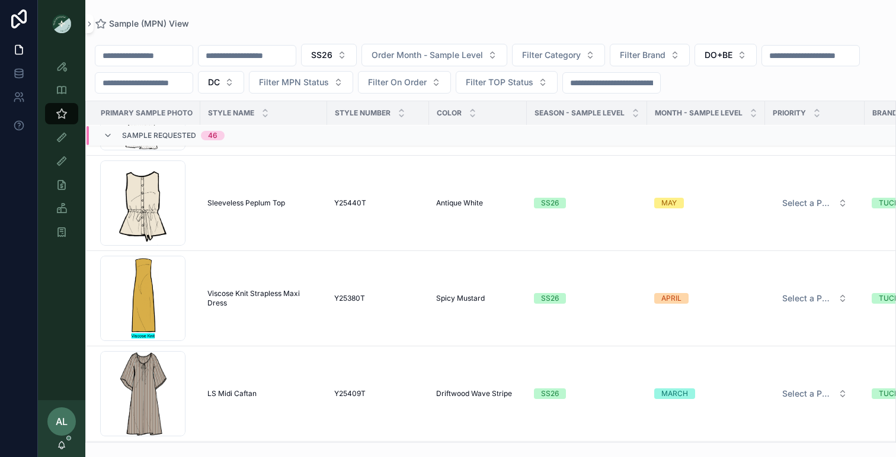
scroll to position [1354, 0]
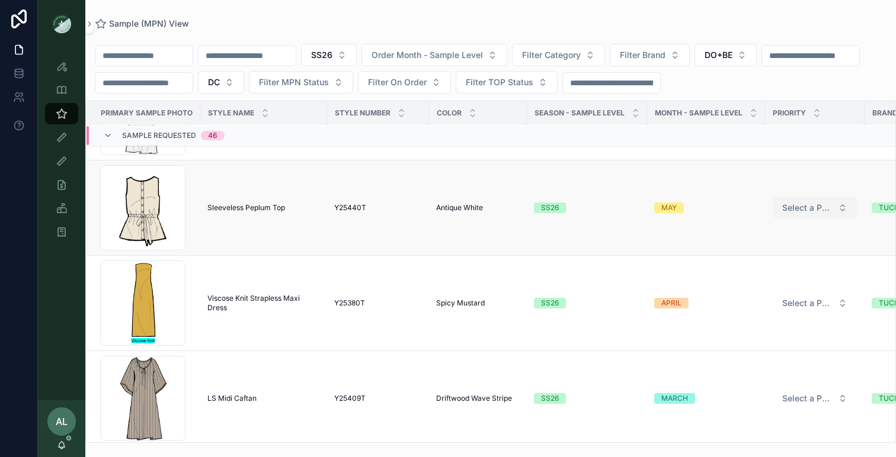
click at [787, 207] on span "Select a PRIORITY" at bounding box center [807, 208] width 51 height 12
click at [771, 252] on div "PRIORITY" at bounding box center [768, 254] width 33 height 11
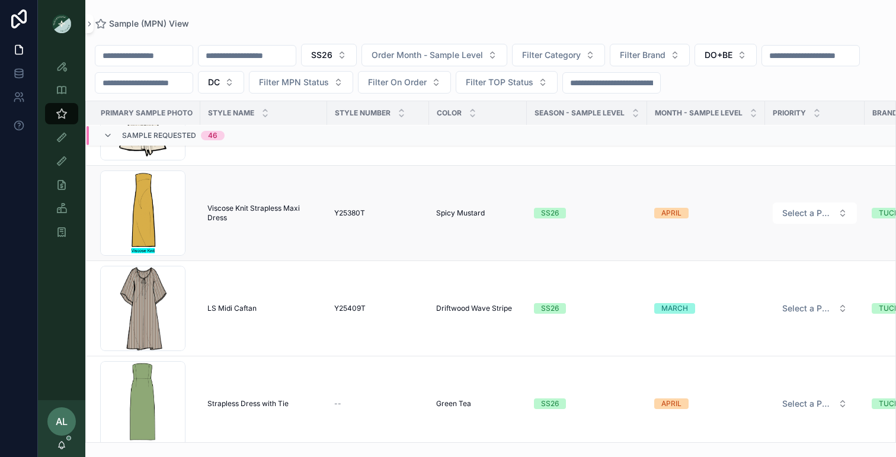
scroll to position [1445, 0]
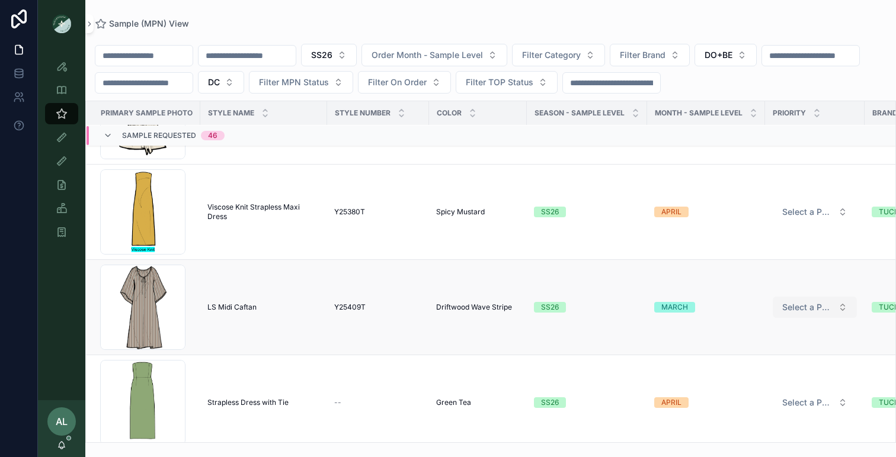
click at [794, 303] on span "Select a PRIORITY" at bounding box center [807, 307] width 51 height 12
click at [775, 349] on div "PRIORITY" at bounding box center [768, 354] width 33 height 11
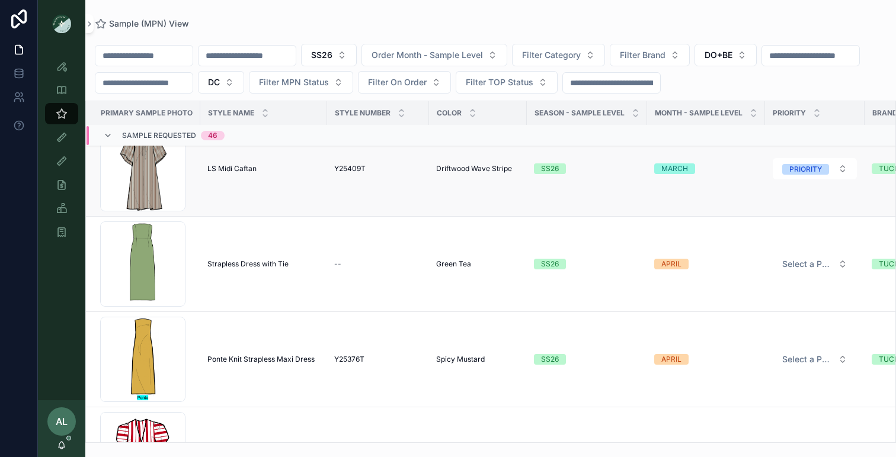
scroll to position [1593, 0]
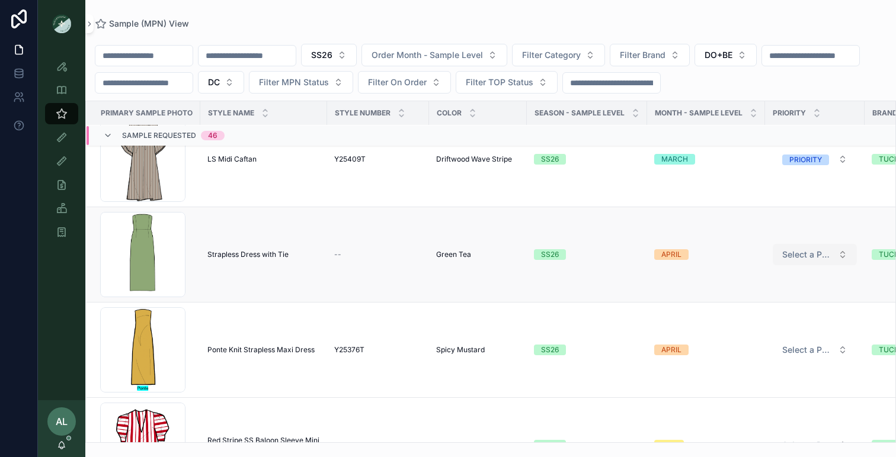
click at [806, 249] on span "Select a PRIORITY" at bounding box center [807, 255] width 51 height 12
click at [775, 298] on div "PRIORITY" at bounding box center [768, 301] width 33 height 11
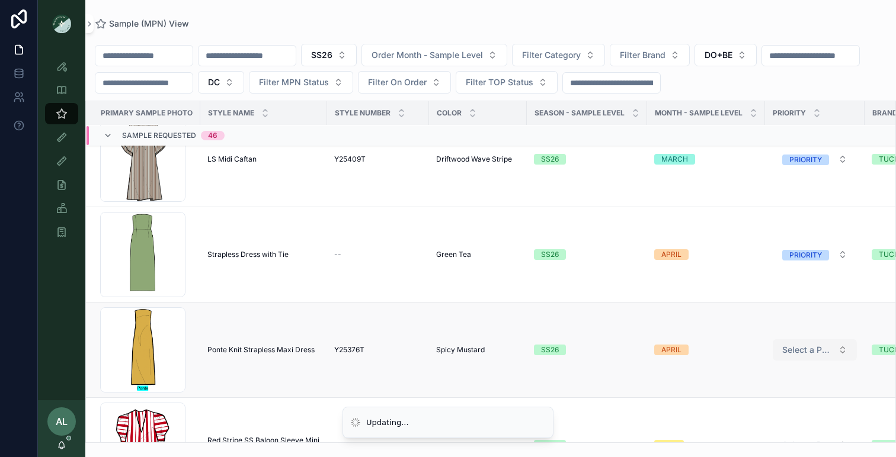
click at [796, 346] on span "Select a PRIORITY" at bounding box center [807, 350] width 51 height 12
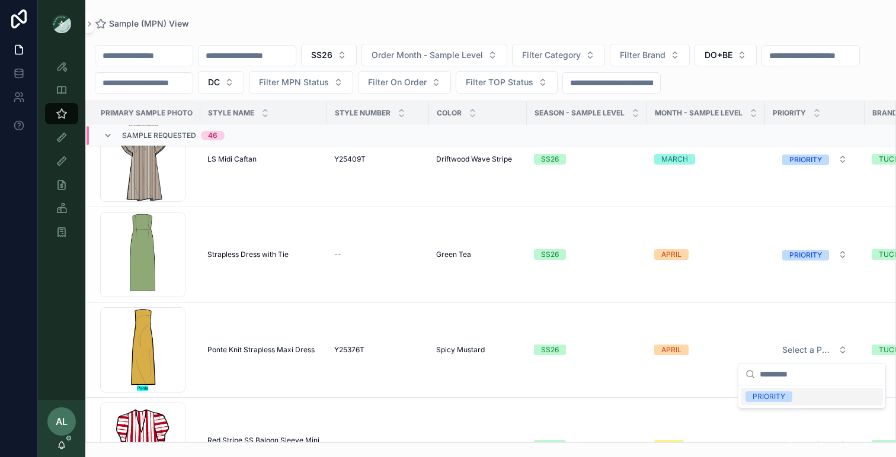
click at [761, 401] on div "PRIORITY" at bounding box center [768, 397] width 33 height 11
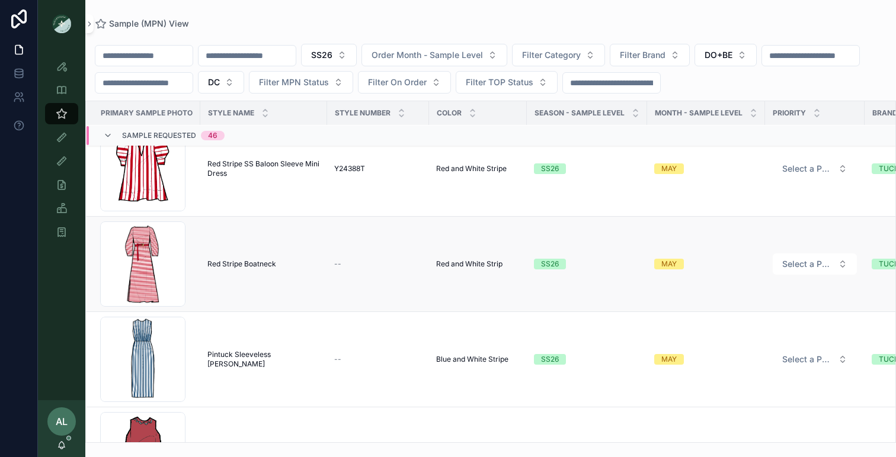
scroll to position [1907, 0]
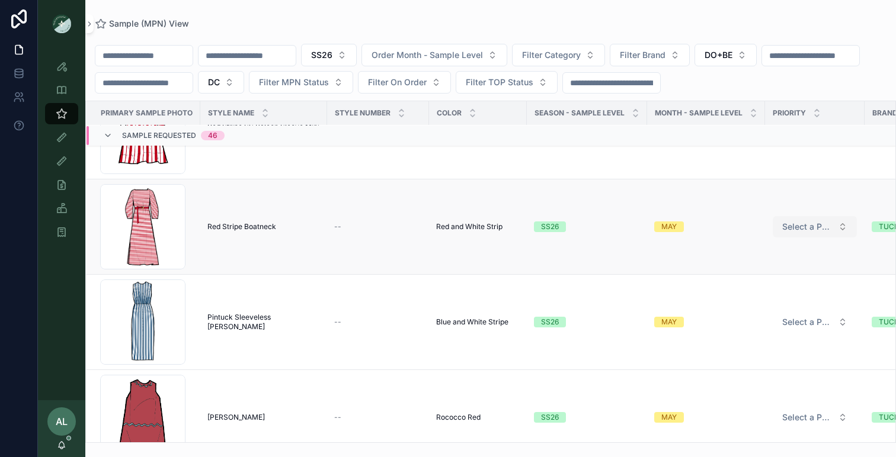
click at [786, 225] on span "Select a PRIORITY" at bounding box center [807, 227] width 51 height 12
click at [768, 273] on div "PRIORITY" at bounding box center [768, 273] width 33 height 11
click at [814, 322] on span "Select a PRIORITY" at bounding box center [807, 322] width 51 height 12
click at [762, 368] on div "PRIORITY" at bounding box center [768, 369] width 33 height 11
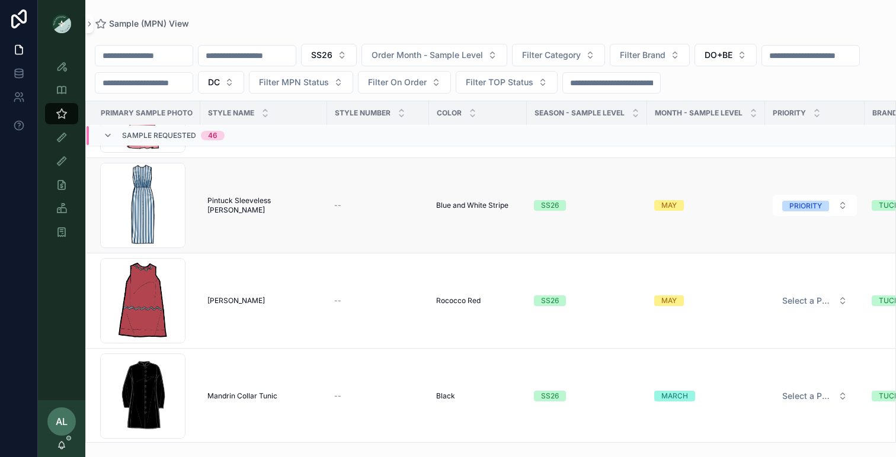
scroll to position [2035, 0]
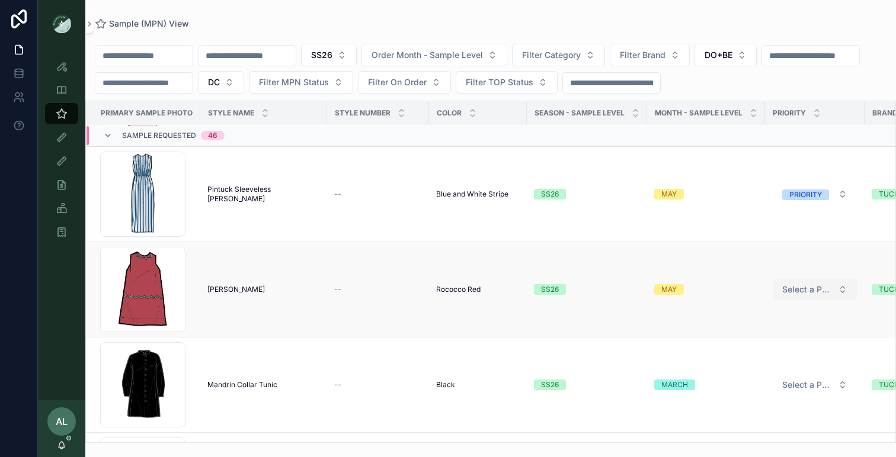
click at [802, 290] on span "Select a PRIORITY" at bounding box center [807, 290] width 51 height 12
click at [753, 336] on div "PRIORITY" at bounding box center [768, 336] width 33 height 11
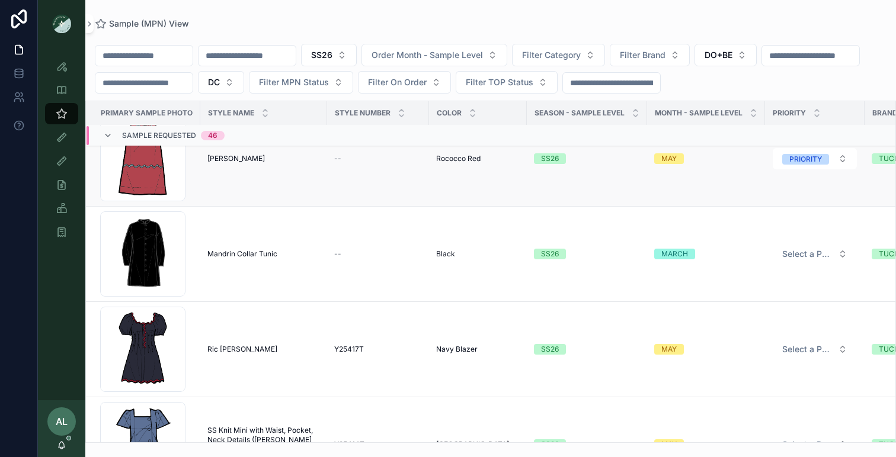
scroll to position [2176, 0]
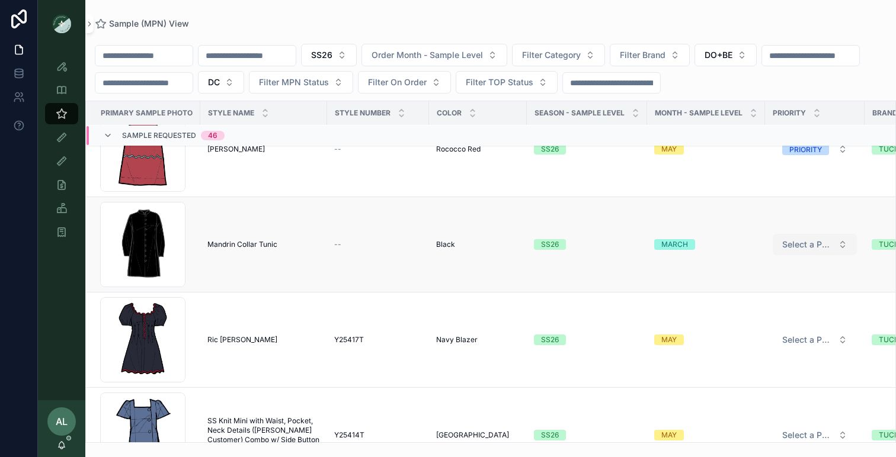
click at [799, 243] on span "Select a PRIORITY" at bounding box center [807, 245] width 51 height 12
click at [777, 288] on div "PRIORITY" at bounding box center [768, 291] width 33 height 11
click at [800, 339] on span "Select a PRIORITY" at bounding box center [807, 340] width 51 height 12
click at [768, 390] on div "PRIORITY" at bounding box center [768, 386] width 33 height 11
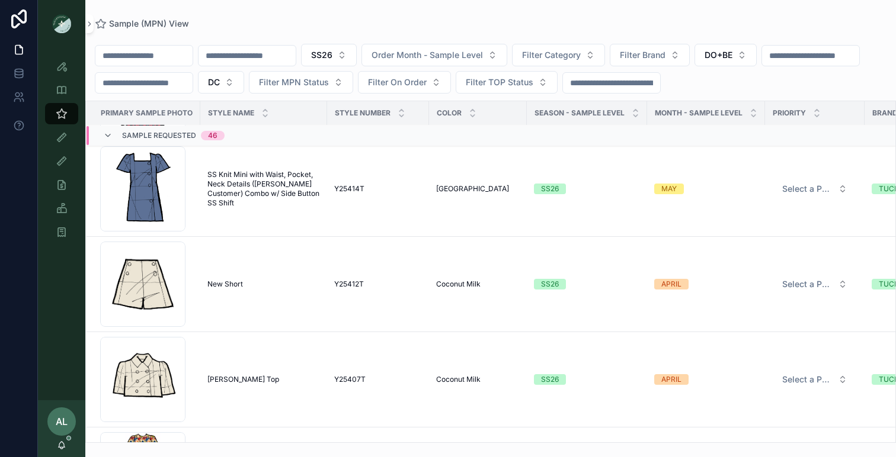
scroll to position [2415, 0]
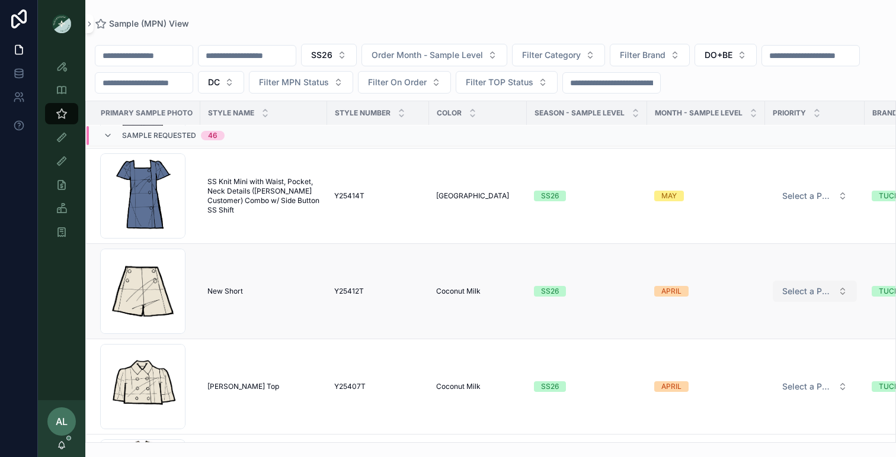
click at [788, 296] on span "Select a PRIORITY" at bounding box center [807, 292] width 51 height 12
click at [775, 338] on div "PRIORITY" at bounding box center [768, 338] width 33 height 11
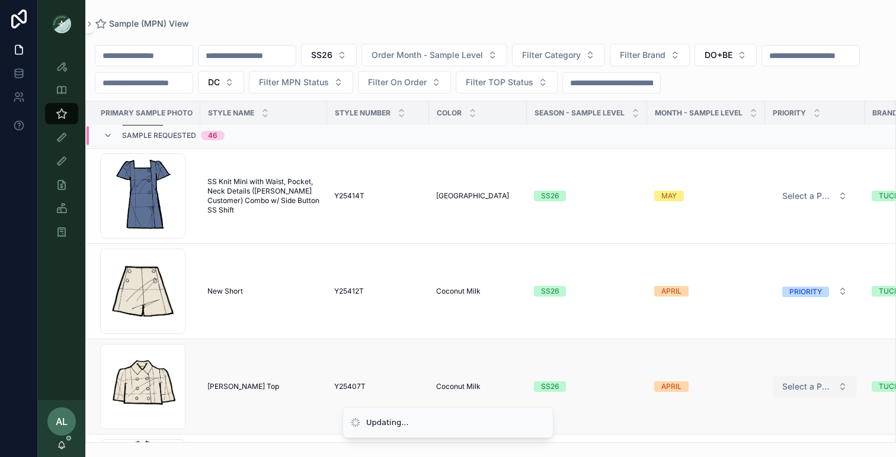
click at [791, 384] on span "Select a PRIORITY" at bounding box center [807, 387] width 51 height 12
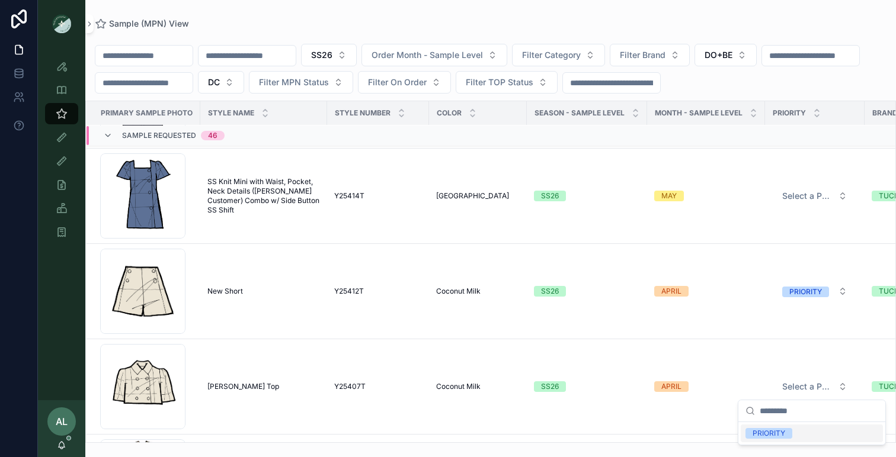
click at [768, 434] on div "PRIORITY" at bounding box center [768, 433] width 33 height 11
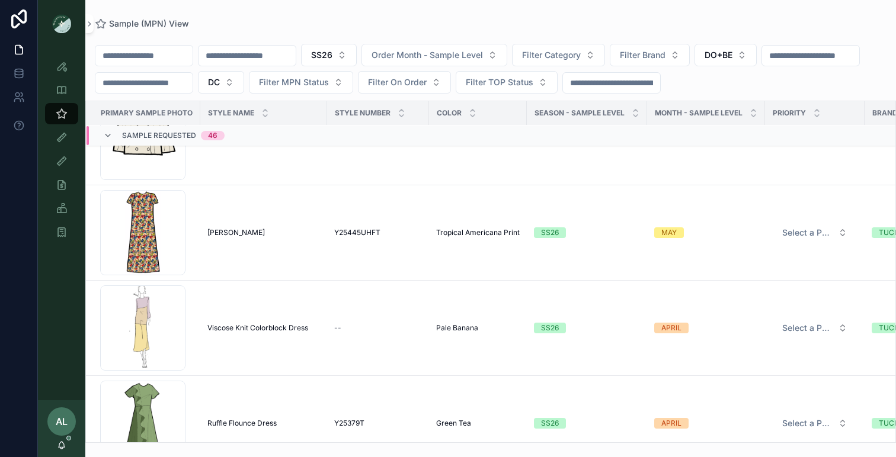
scroll to position [2670, 0]
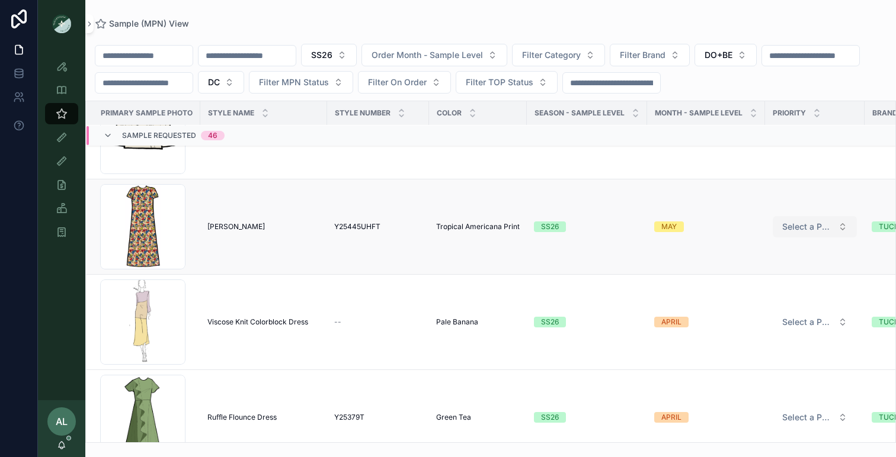
click at [793, 223] on span "Select a PRIORITY" at bounding box center [807, 227] width 51 height 12
click at [762, 274] on div "PRIORITY" at bounding box center [768, 273] width 33 height 11
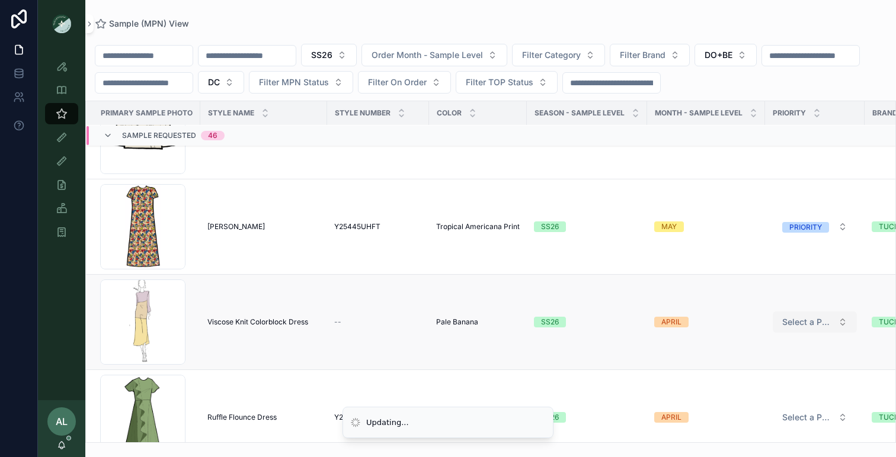
click at [791, 322] on span "Select a PRIORITY" at bounding box center [807, 322] width 51 height 12
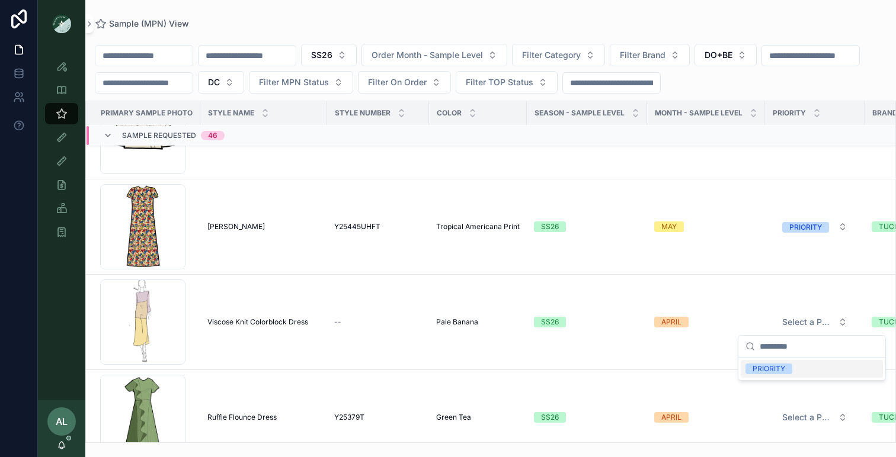
click at [758, 367] on div "PRIORITY" at bounding box center [768, 369] width 33 height 11
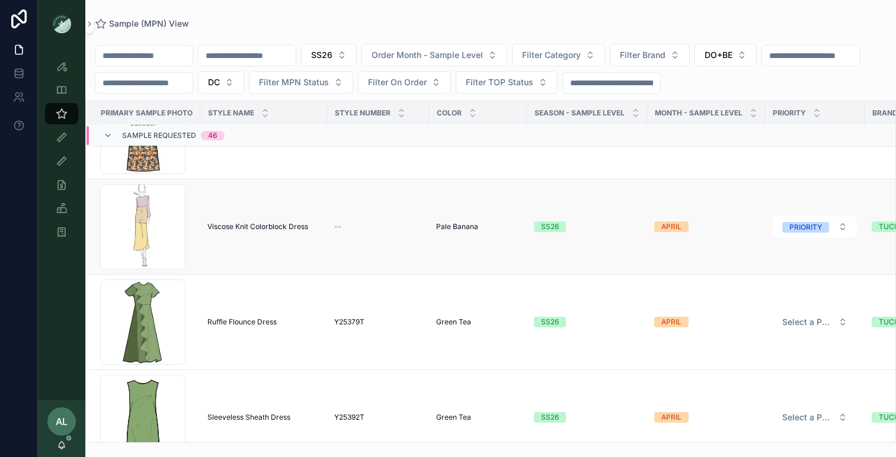
scroll to position [2779, 0]
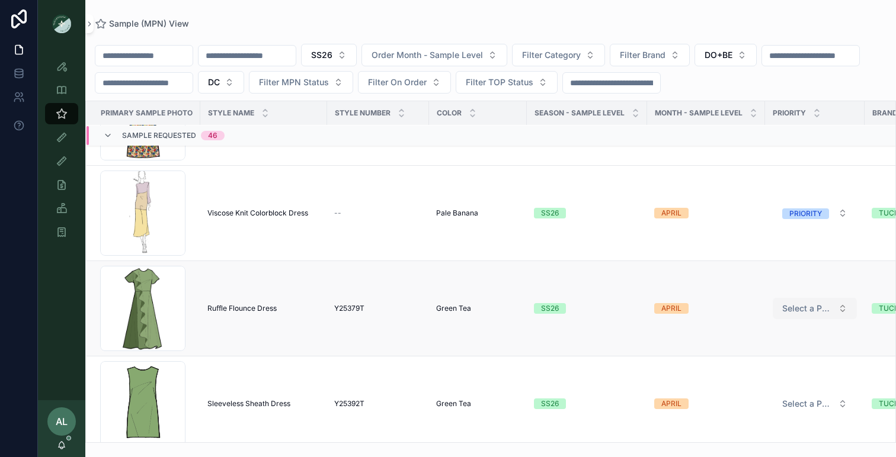
click at [807, 305] on span "Select a PRIORITY" at bounding box center [807, 309] width 51 height 12
click at [762, 355] on div "PRIORITY" at bounding box center [768, 355] width 33 height 11
click at [793, 401] on span "Select a PRIORITY" at bounding box center [807, 404] width 51 height 12
click at [766, 373] on div "PRIORITY" at bounding box center [811, 379] width 142 height 18
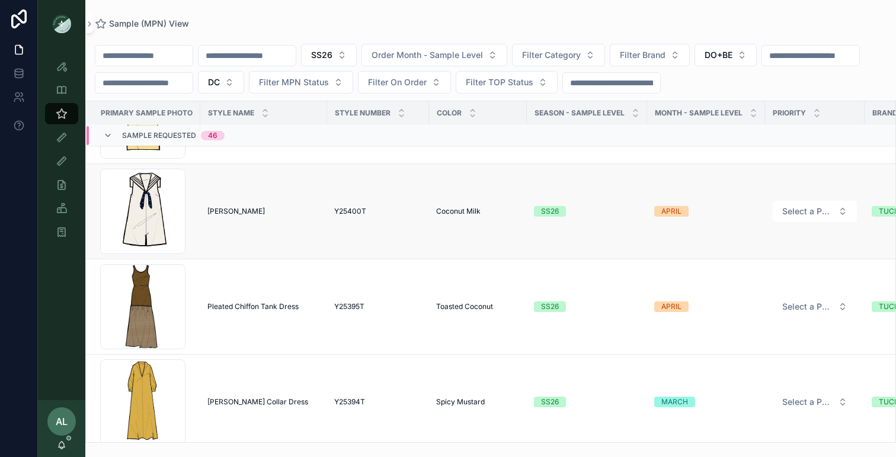
scroll to position [3170, 0]
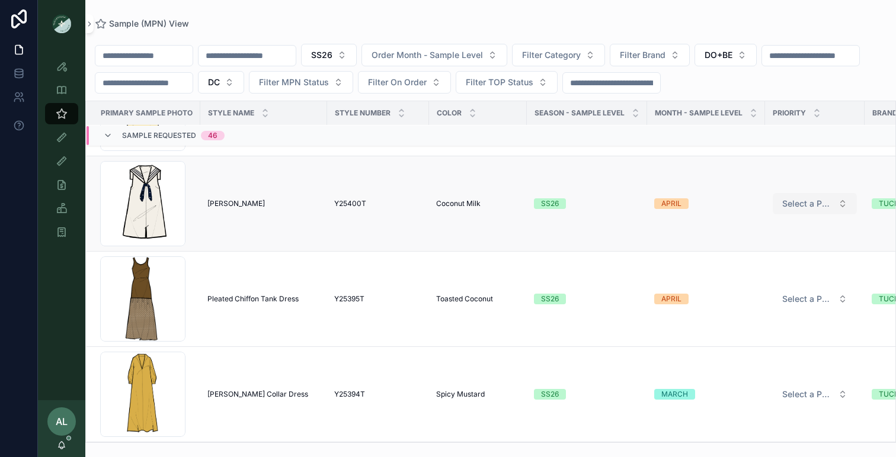
click at [803, 200] on span "Select a PRIORITY" at bounding box center [807, 204] width 51 height 12
click at [763, 248] on div "PRIORITY" at bounding box center [768, 250] width 33 height 11
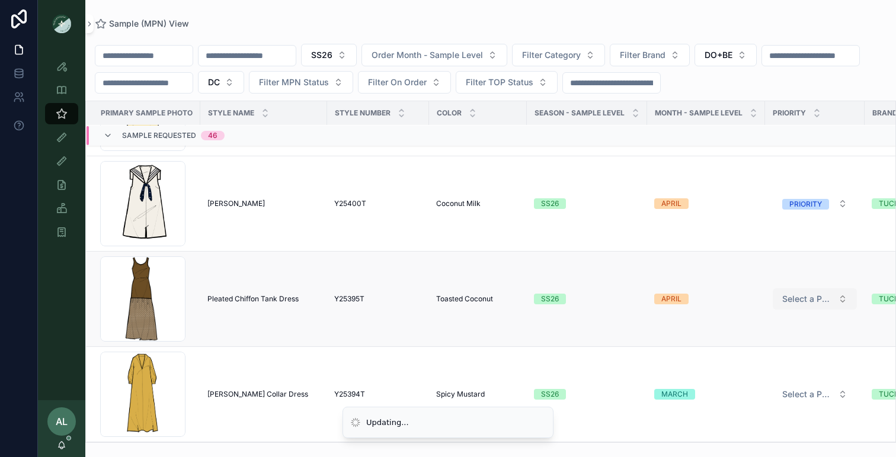
click at [799, 297] on span "Select a PRIORITY" at bounding box center [807, 299] width 51 height 12
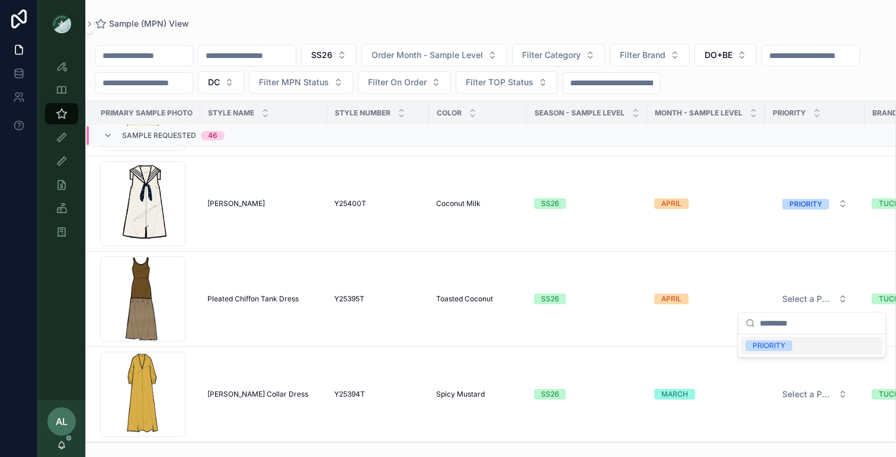
click at [765, 348] on div "PRIORITY" at bounding box center [768, 346] width 33 height 11
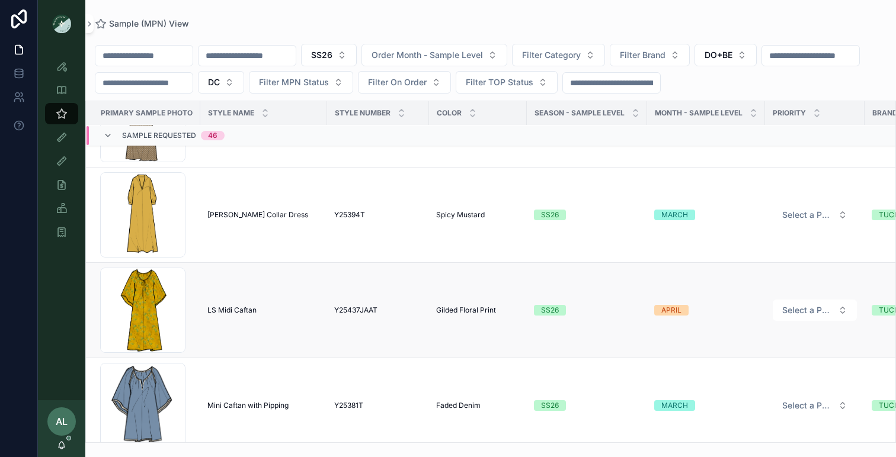
scroll to position [3360, 0]
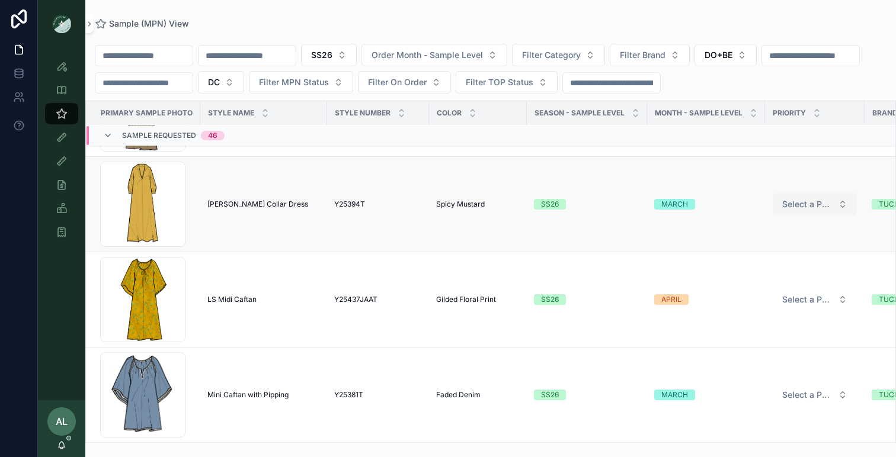
click at [782, 206] on span "Select a PRIORITY" at bounding box center [807, 204] width 51 height 12
click at [777, 251] on div "PRIORITY" at bounding box center [768, 251] width 33 height 11
click at [790, 297] on span "Select a PRIORITY" at bounding box center [807, 300] width 51 height 12
click at [768, 345] on div "PRIORITY" at bounding box center [768, 346] width 33 height 11
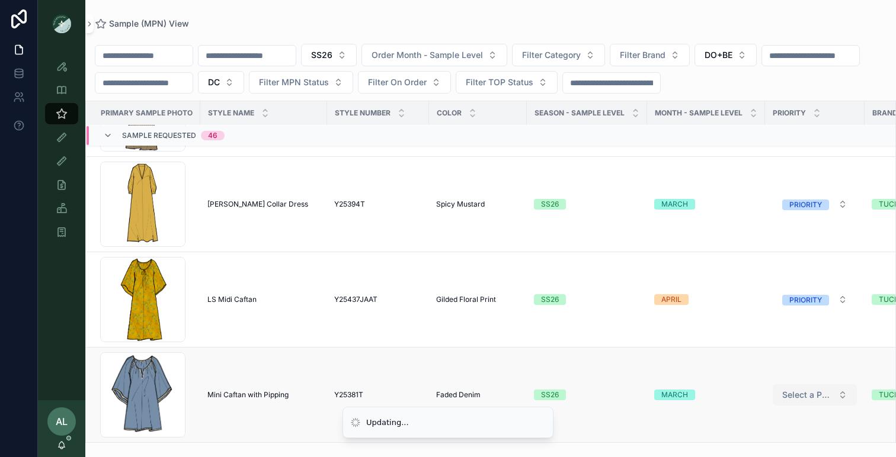
click at [794, 392] on span "Select a PRIORITY" at bounding box center [807, 395] width 51 height 12
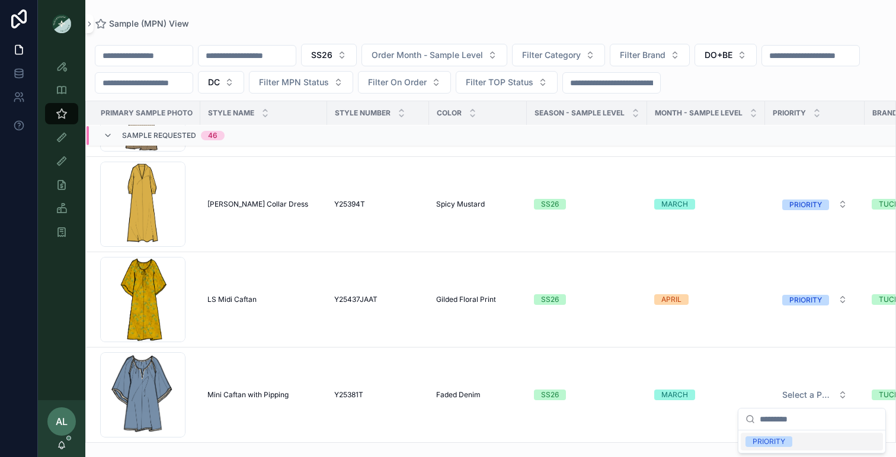
click at [771, 441] on div "PRIORITY" at bounding box center [768, 442] width 33 height 11
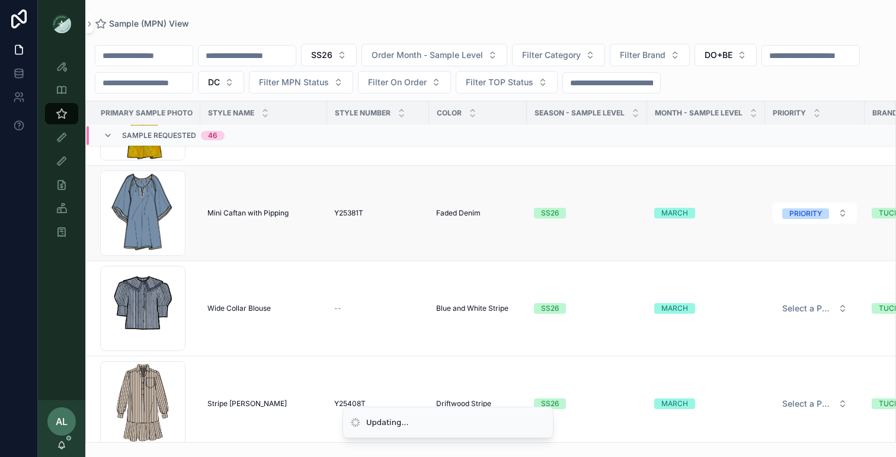
scroll to position [3549, 0]
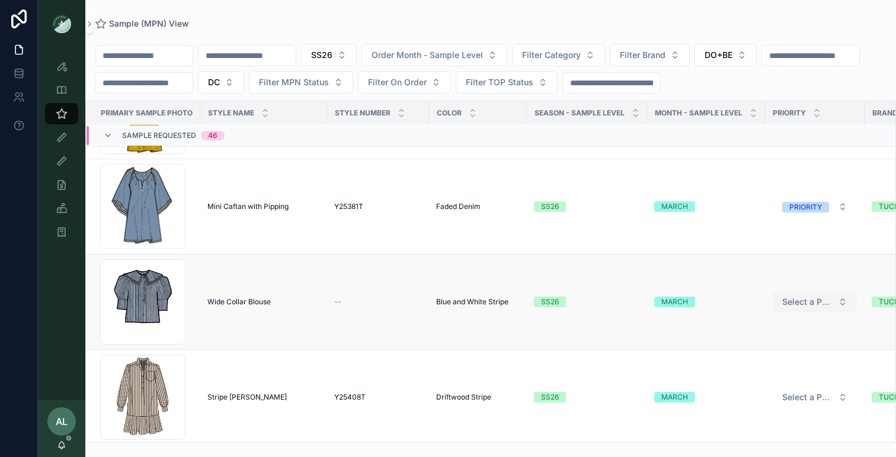
click at [797, 300] on span "Select a PRIORITY" at bounding box center [807, 302] width 51 height 12
click at [791, 301] on span "Select a PRIORITY" at bounding box center [807, 302] width 51 height 12
click at [765, 348] on div "PRIORITY" at bounding box center [768, 349] width 33 height 11
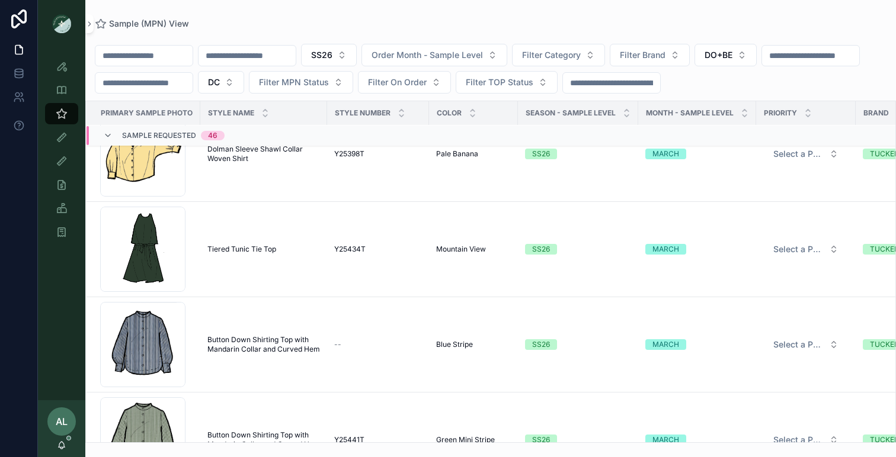
scroll to position [3902, 0]
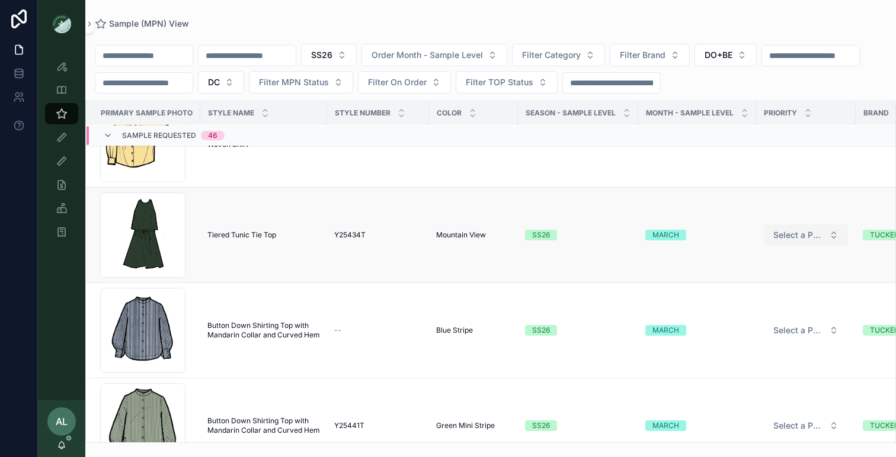
click at [797, 239] on span "Select a PRIORITY" at bounding box center [798, 235] width 51 height 12
click at [751, 281] on div "PRIORITY" at bounding box center [761, 282] width 33 height 11
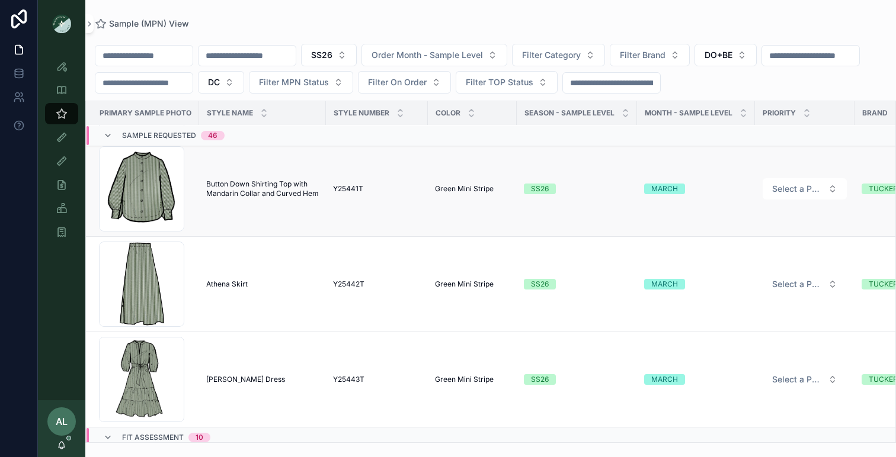
scroll to position [4139, 1]
click at [788, 181] on button "Select a PRIORITY" at bounding box center [804, 188] width 84 height 21
click at [755, 238] on div "PRIORITY" at bounding box center [759, 235] width 33 height 11
click at [790, 276] on button "Select a PRIORITY" at bounding box center [804, 283] width 84 height 21
click at [778, 286] on span "Select a PRIORITY" at bounding box center [797, 284] width 51 height 12
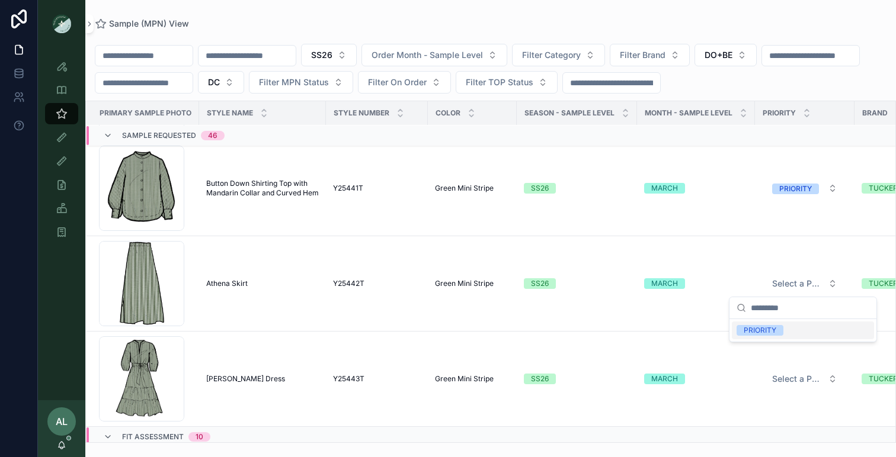
click at [756, 330] on div "PRIORITY" at bounding box center [759, 330] width 33 height 11
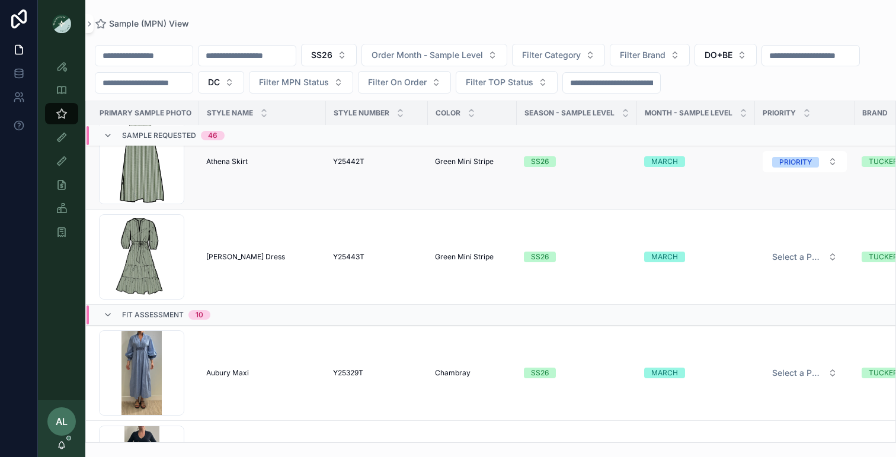
scroll to position [4262, 1]
click at [787, 256] on span "Select a PRIORITY" at bounding box center [797, 257] width 51 height 12
click at [759, 302] on div "PRIORITY" at bounding box center [759, 303] width 33 height 11
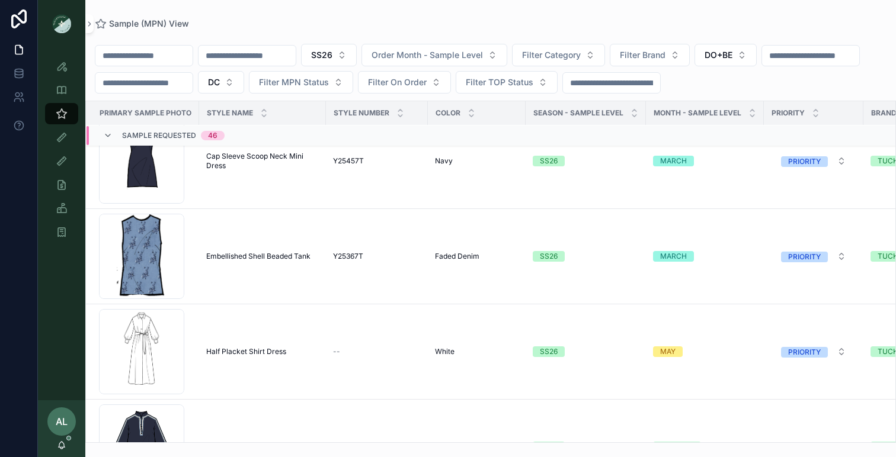
scroll to position [425, 1]
